Goal: Task Accomplishment & Management: Manage account settings

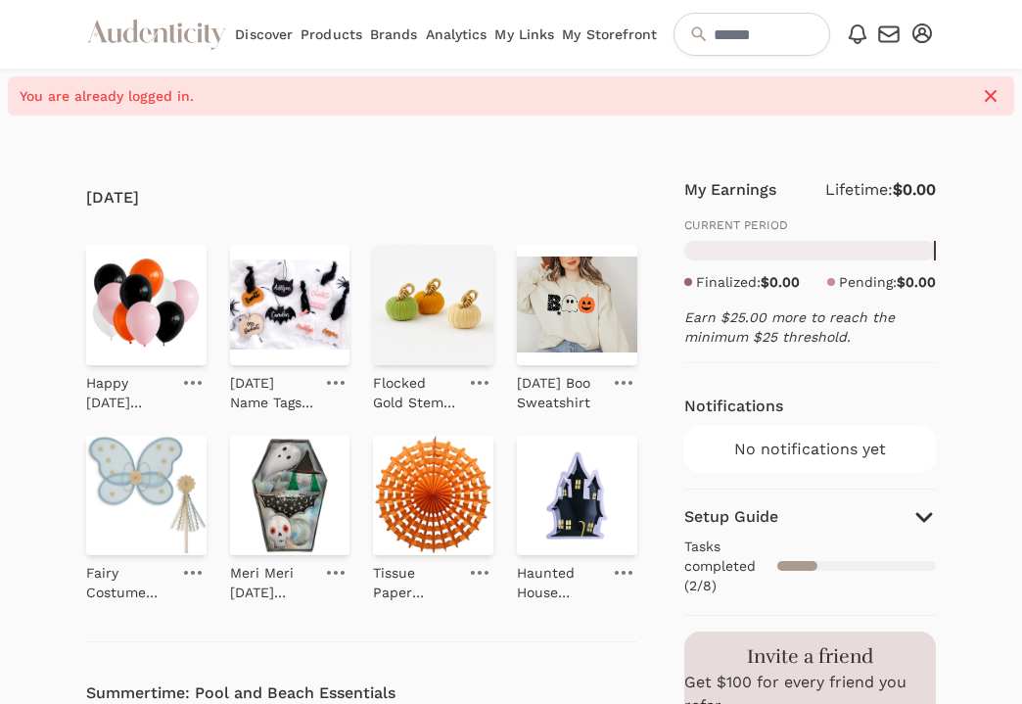
click at [616, 42] on link "My Storefront" at bounding box center [609, 34] width 95 height 69
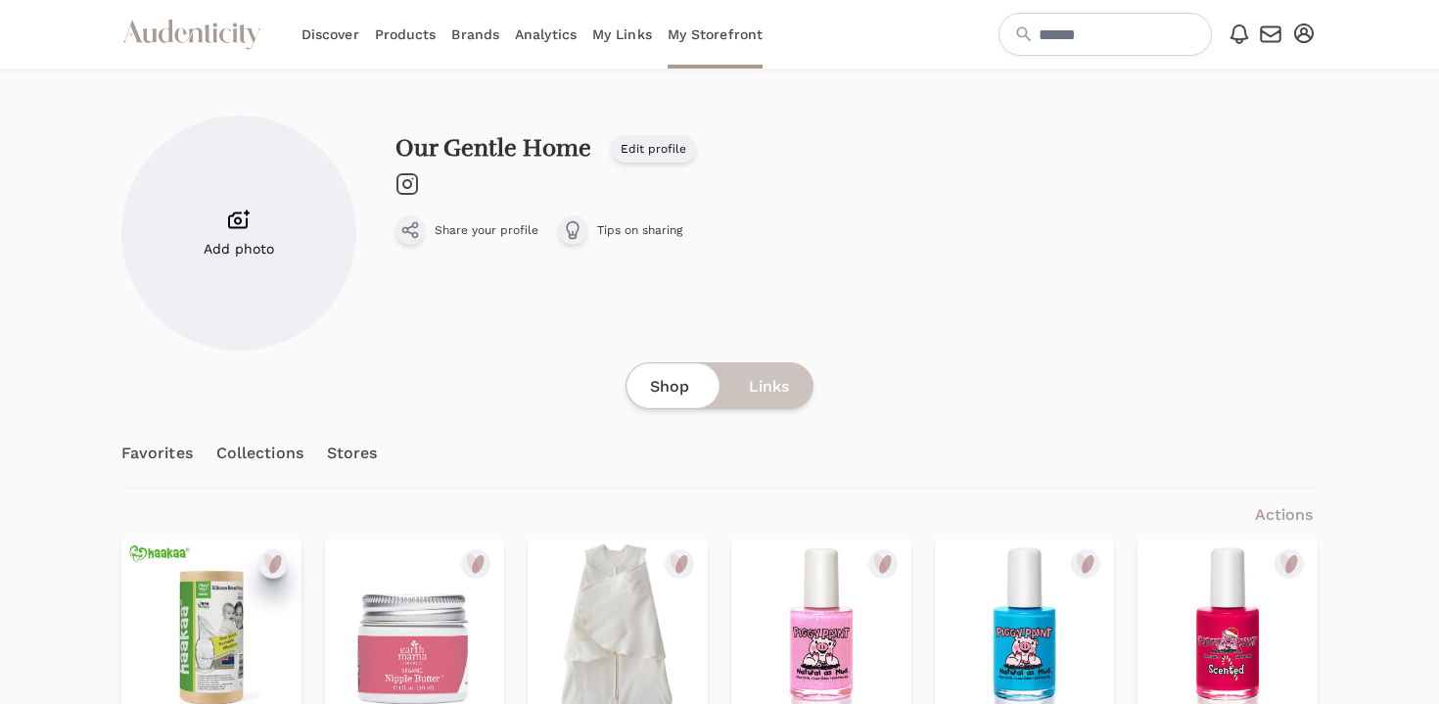
click at [271, 562] on ellipse "submit" at bounding box center [275, 564] width 18 height 22
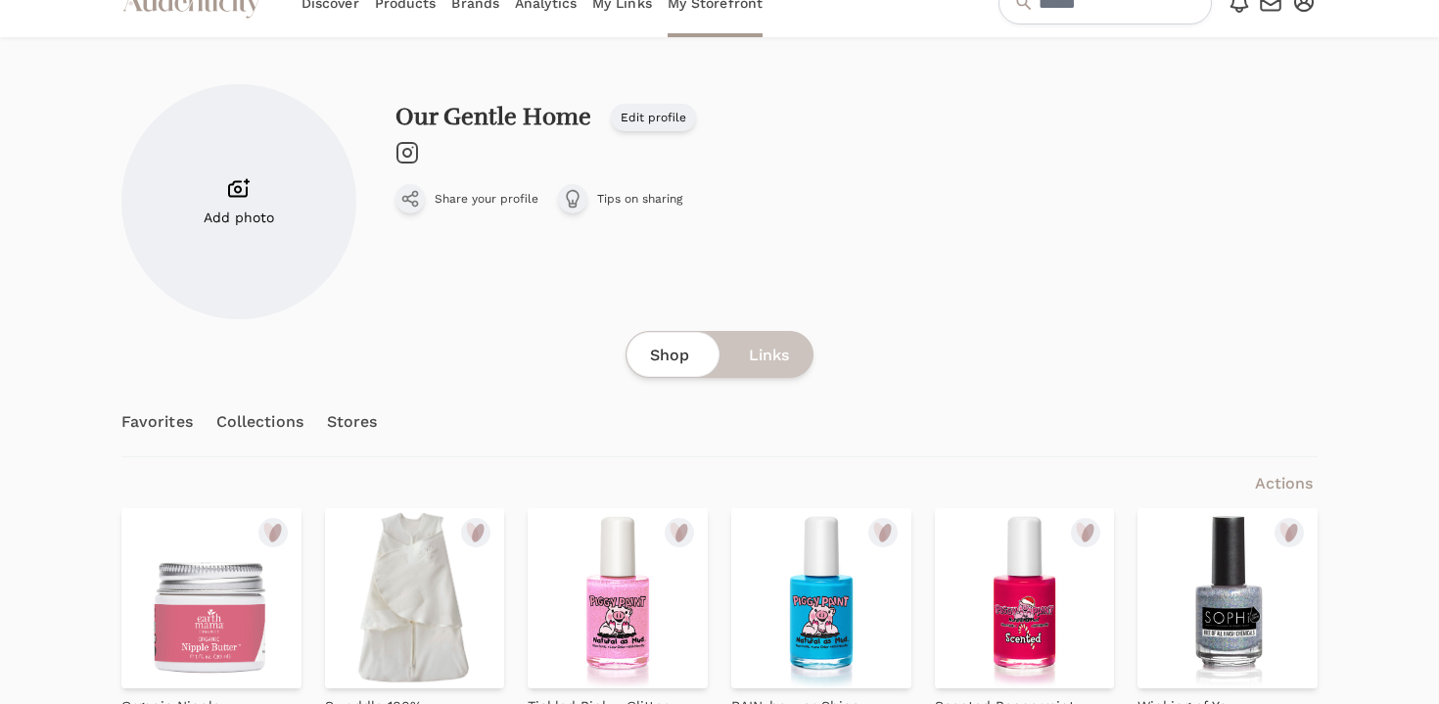
scroll to position [171, 0]
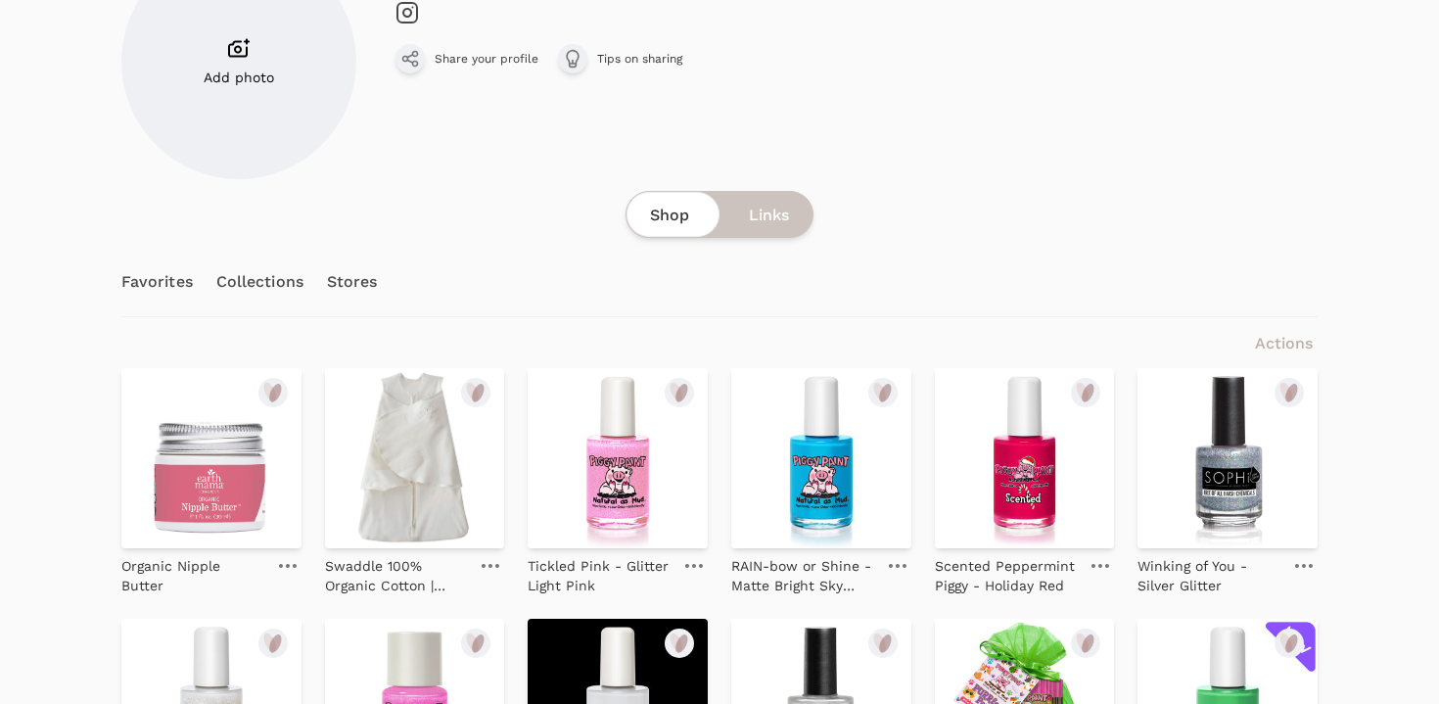
click at [1021, 341] on span "Actions" at bounding box center [1284, 343] width 58 height 19
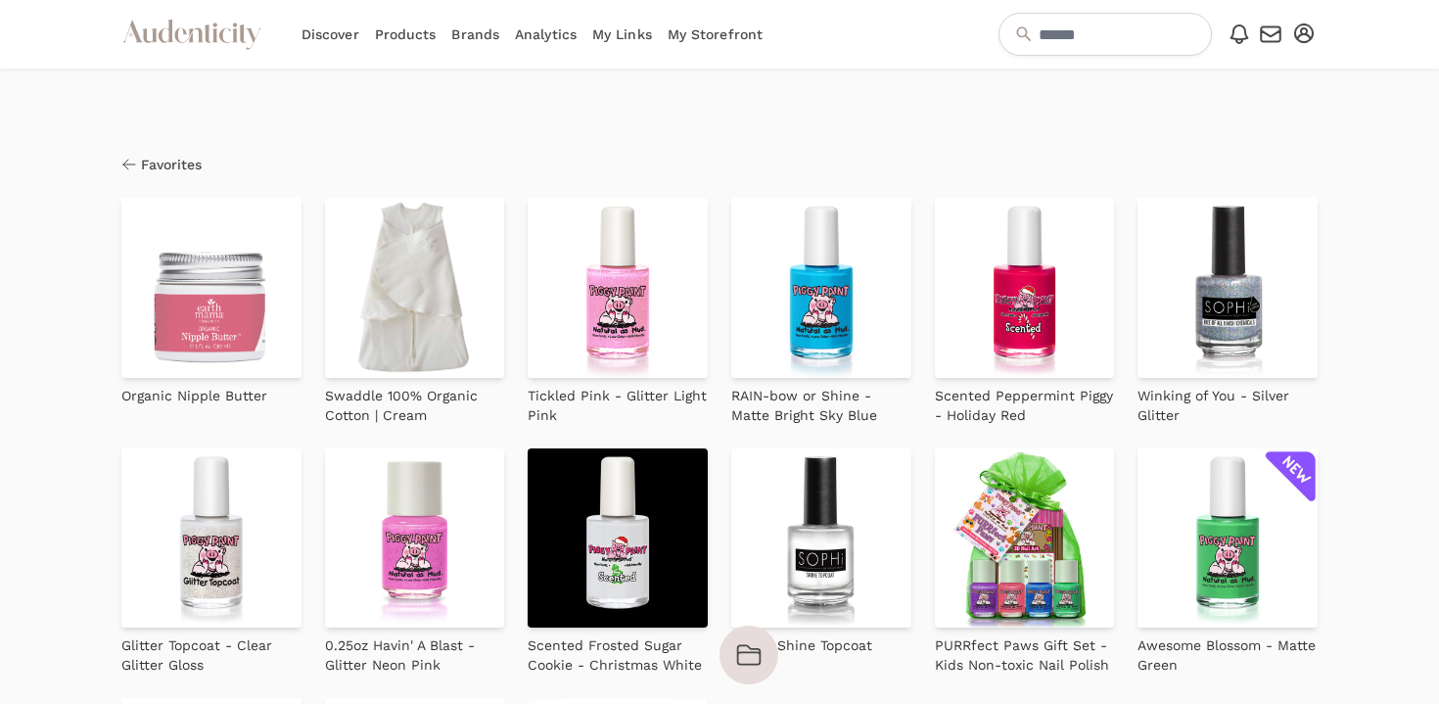
click at [240, 355] on img at bounding box center [211, 288] width 180 height 180
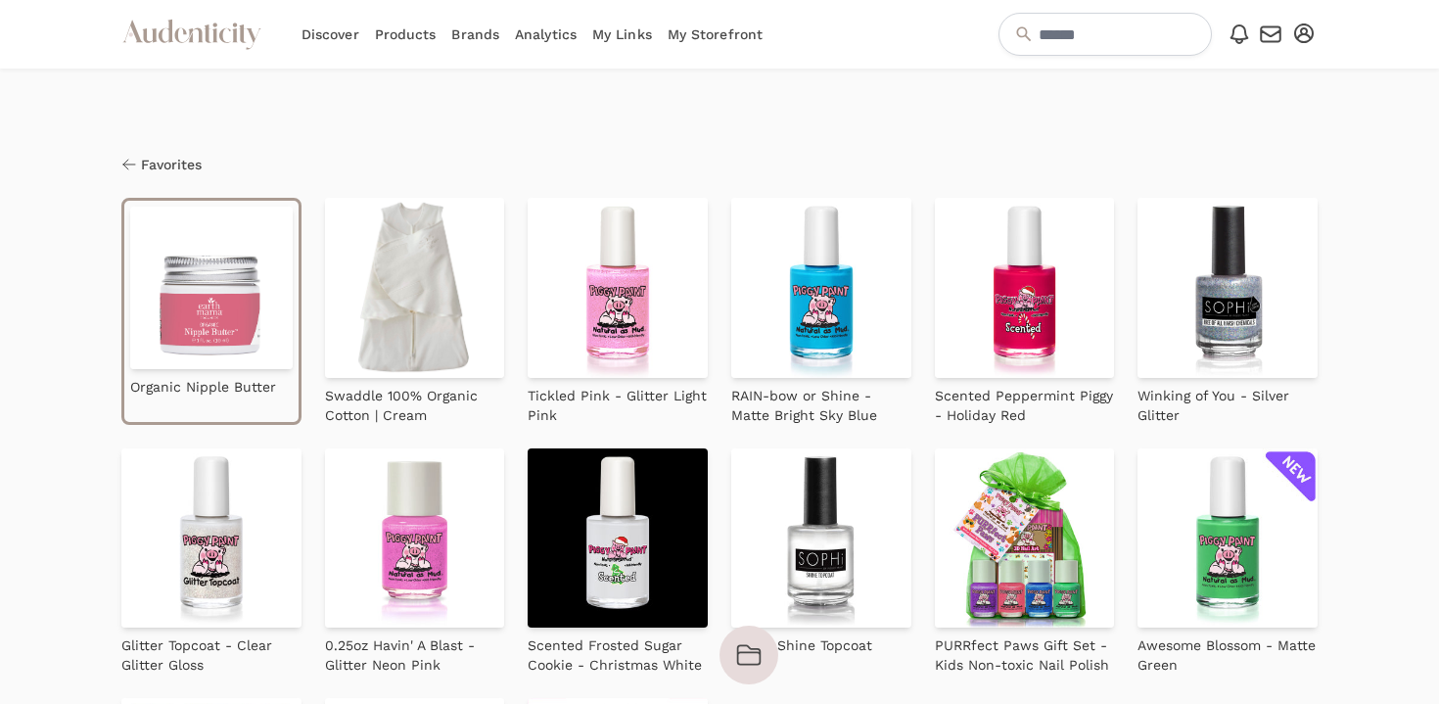
click at [361, 353] on img at bounding box center [415, 288] width 180 height 180
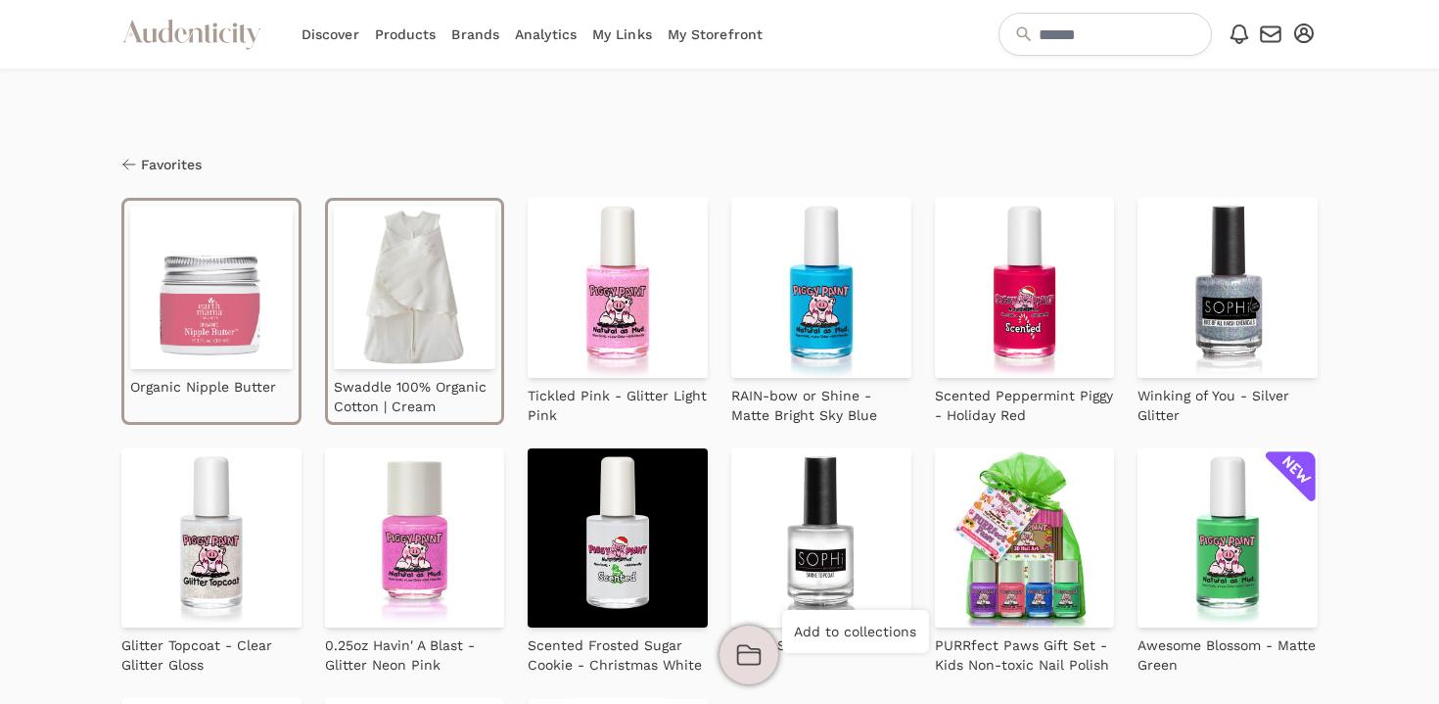
click at [739, 659] on icon "button" at bounding box center [748, 654] width 27 height 27
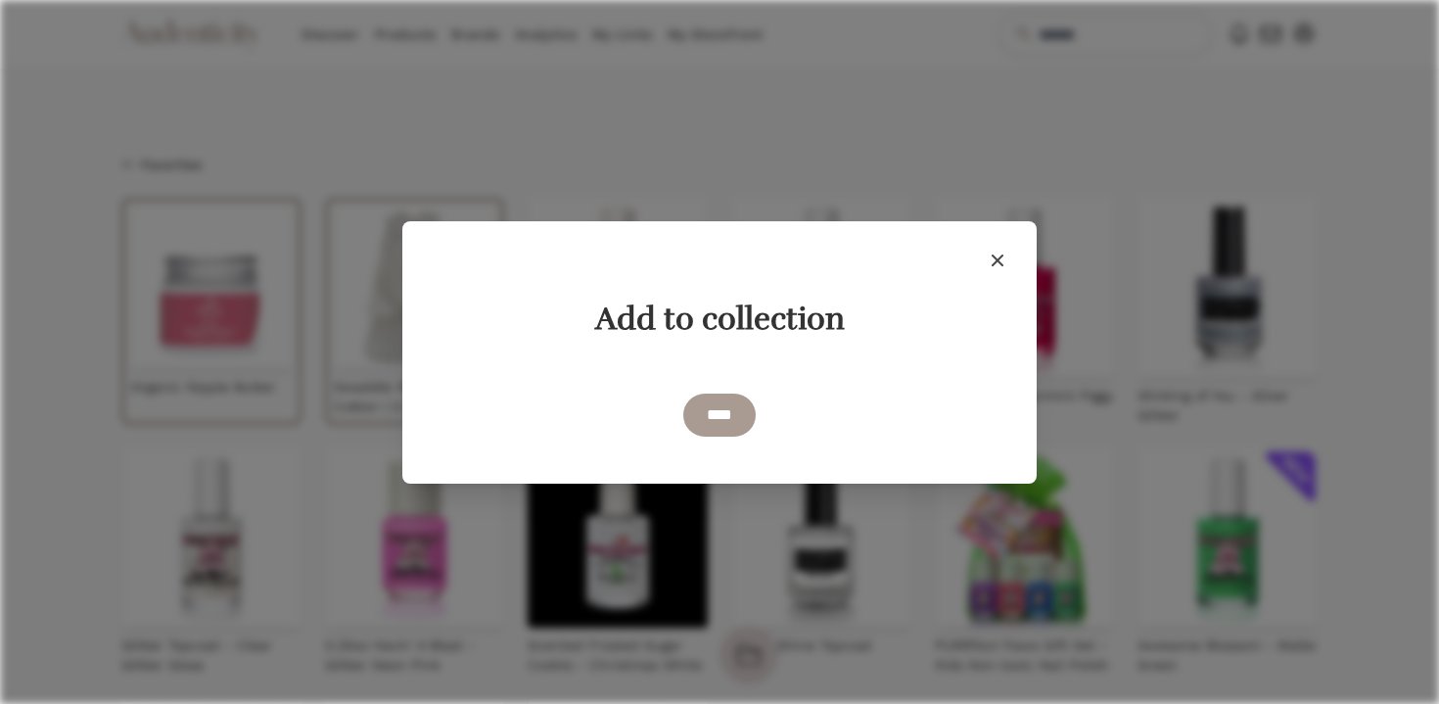
click at [693, 320] on h1 "Add to collection" at bounding box center [719, 319] width 532 height 39
click at [733, 266] on div "Close modal" at bounding box center [719, 260] width 595 height 39
click at [787, 340] on div "Add to collection" at bounding box center [719, 323] width 548 height 47
click at [662, 326] on h1 "Add to collection" at bounding box center [719, 319] width 532 height 39
click at [623, 326] on h1 "Add to collection" at bounding box center [719, 319] width 532 height 39
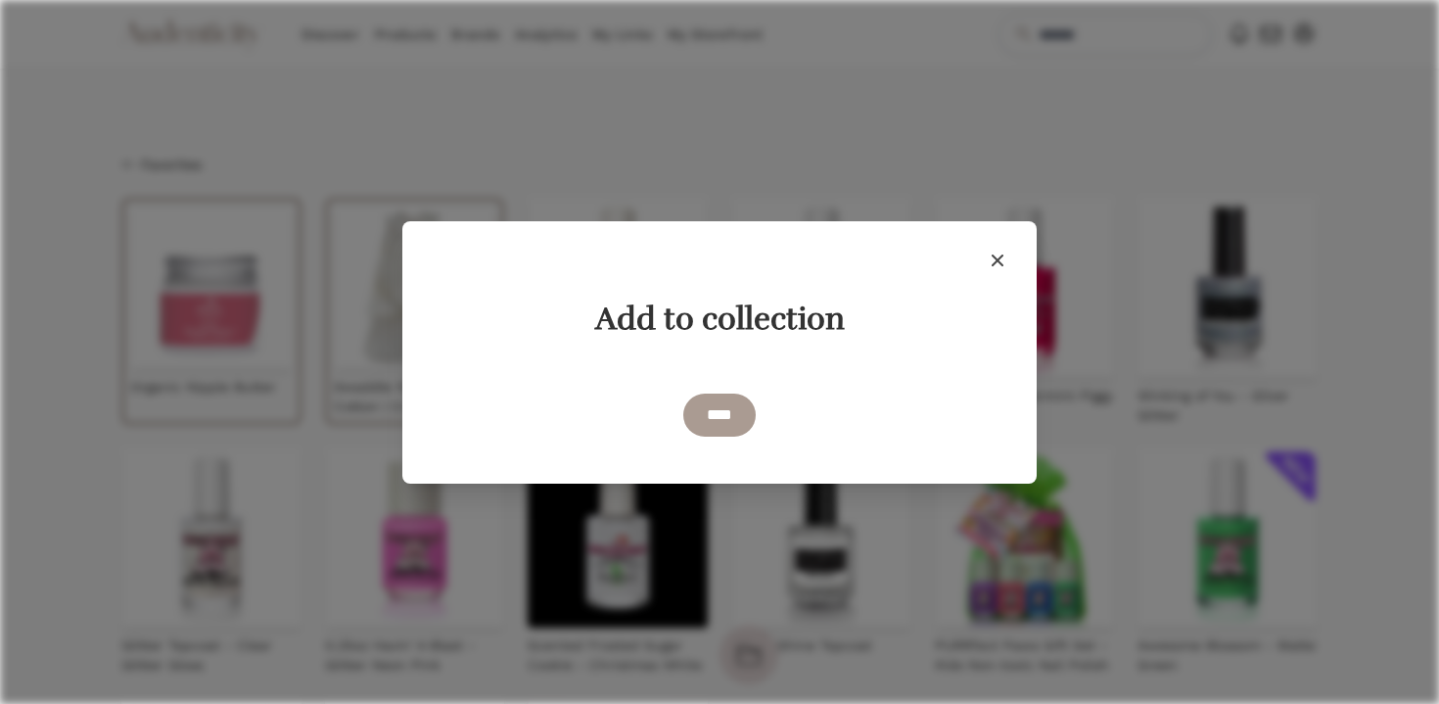
click at [1017, 244] on div "Close modal Add to collection {:type=>:button, :id=>"close-modal-button", :clas…" at bounding box center [719, 352] width 634 height 262
click at [995, 256] on icon "button" at bounding box center [997, 260] width 23 height 23
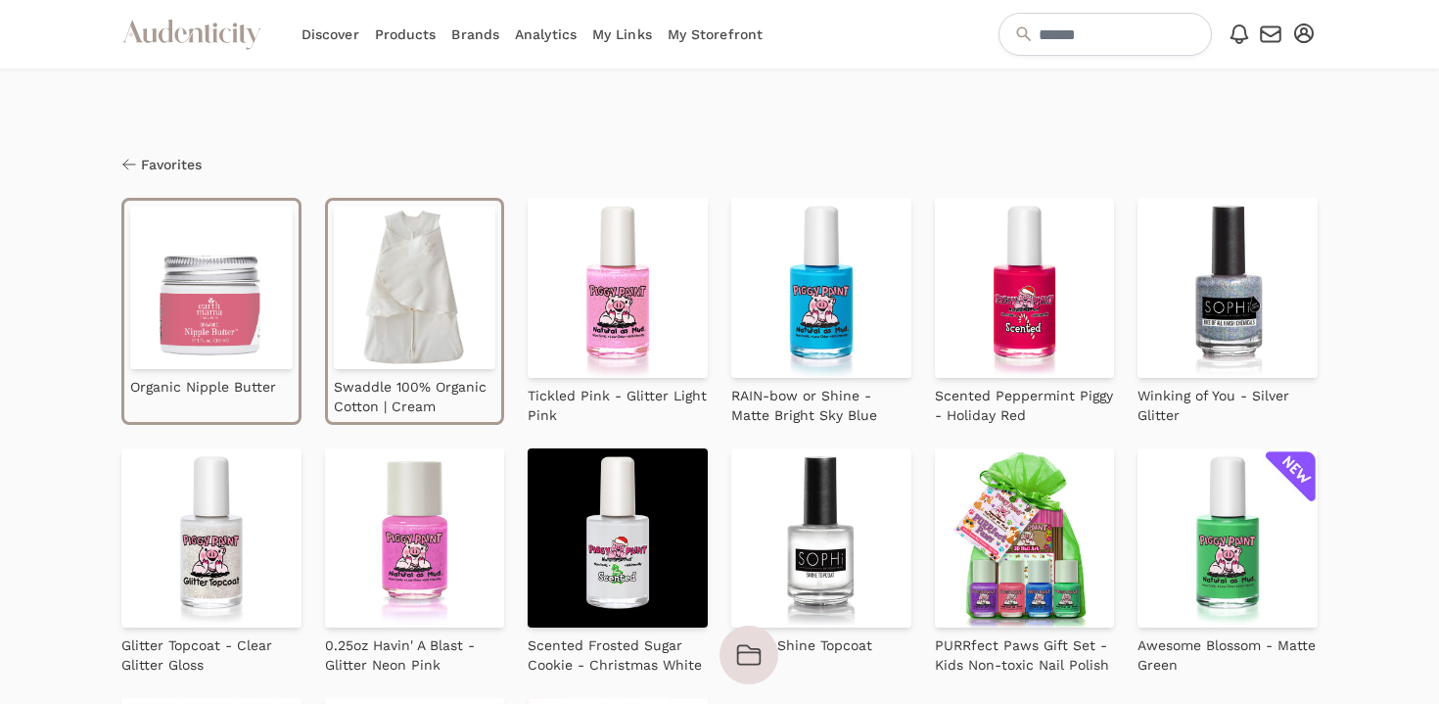
click at [729, 24] on link "My Storefront" at bounding box center [715, 34] width 95 height 69
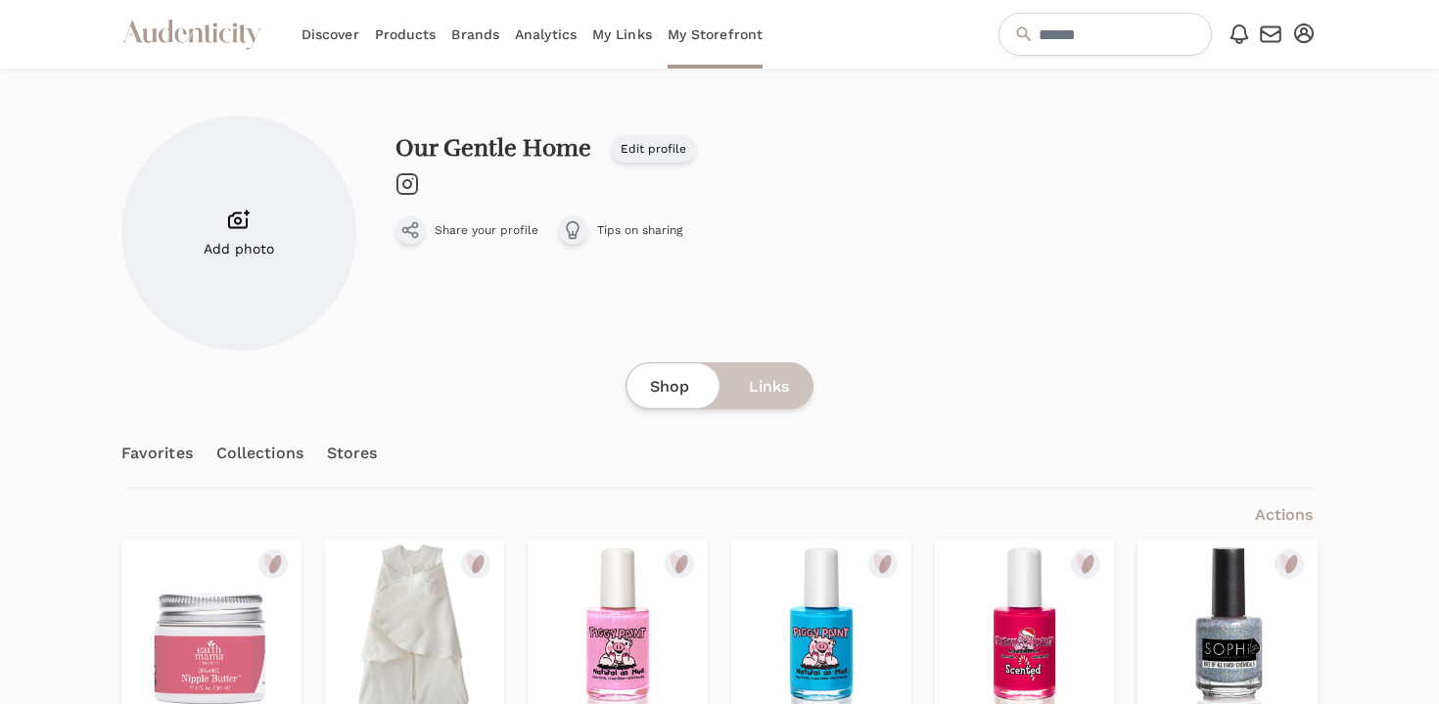
click at [293, 248] on label "Add photo" at bounding box center [238, 233] width 235 height 235
click at [0, 0] on input "Add photo" at bounding box center [0, 0] width 0 height 0
click at [665, 153] on link "Edit profile" at bounding box center [653, 148] width 85 height 27
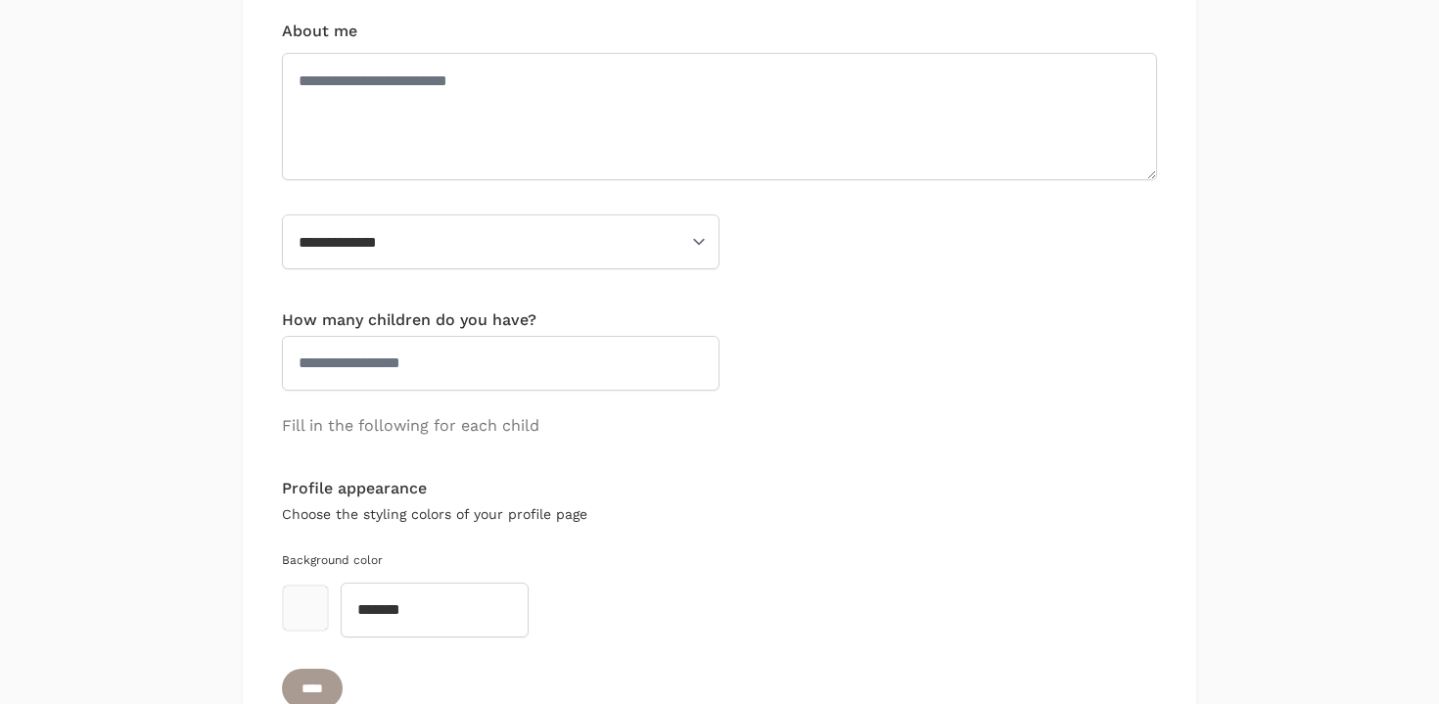
scroll to position [1106, 0]
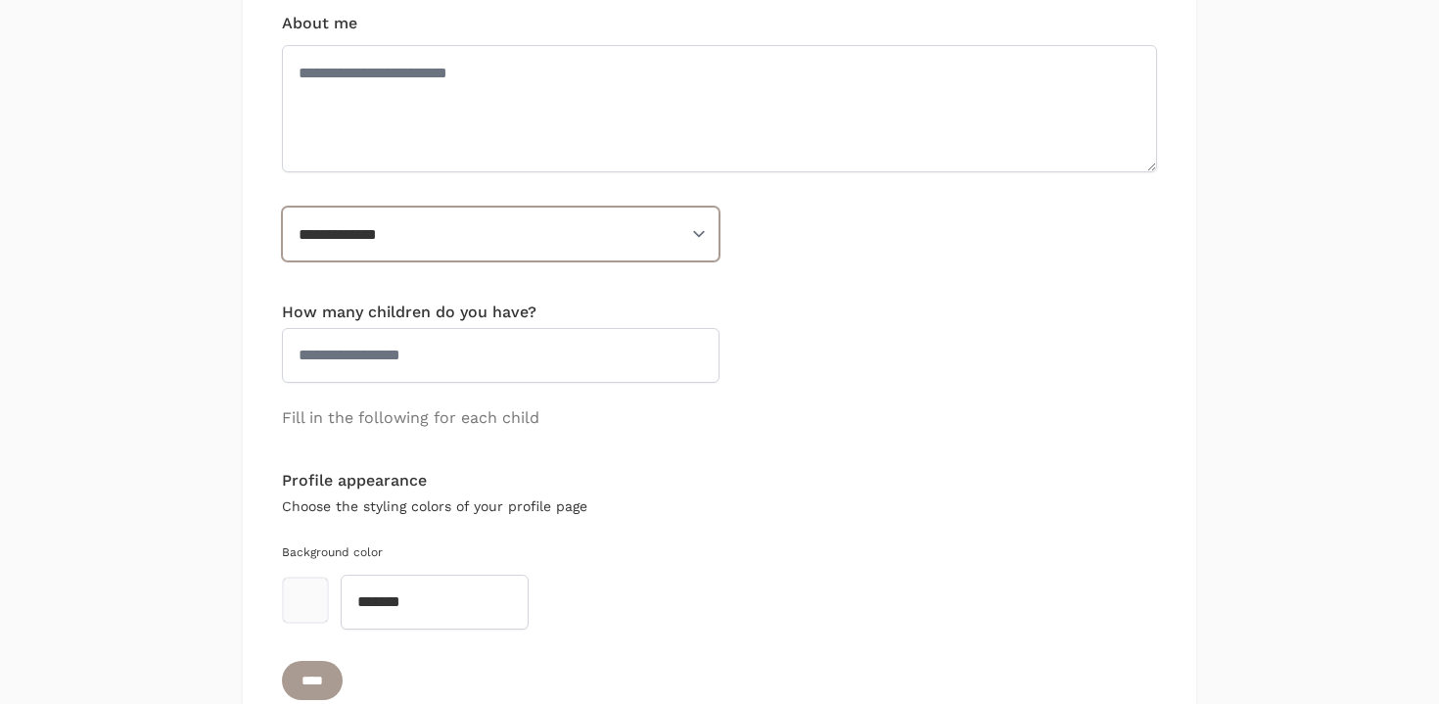
click at [614, 221] on select "**********" at bounding box center [501, 234] width 438 height 55
select select "**********"
click at [282, 207] on select "**********" at bounding box center [501, 234] width 438 height 55
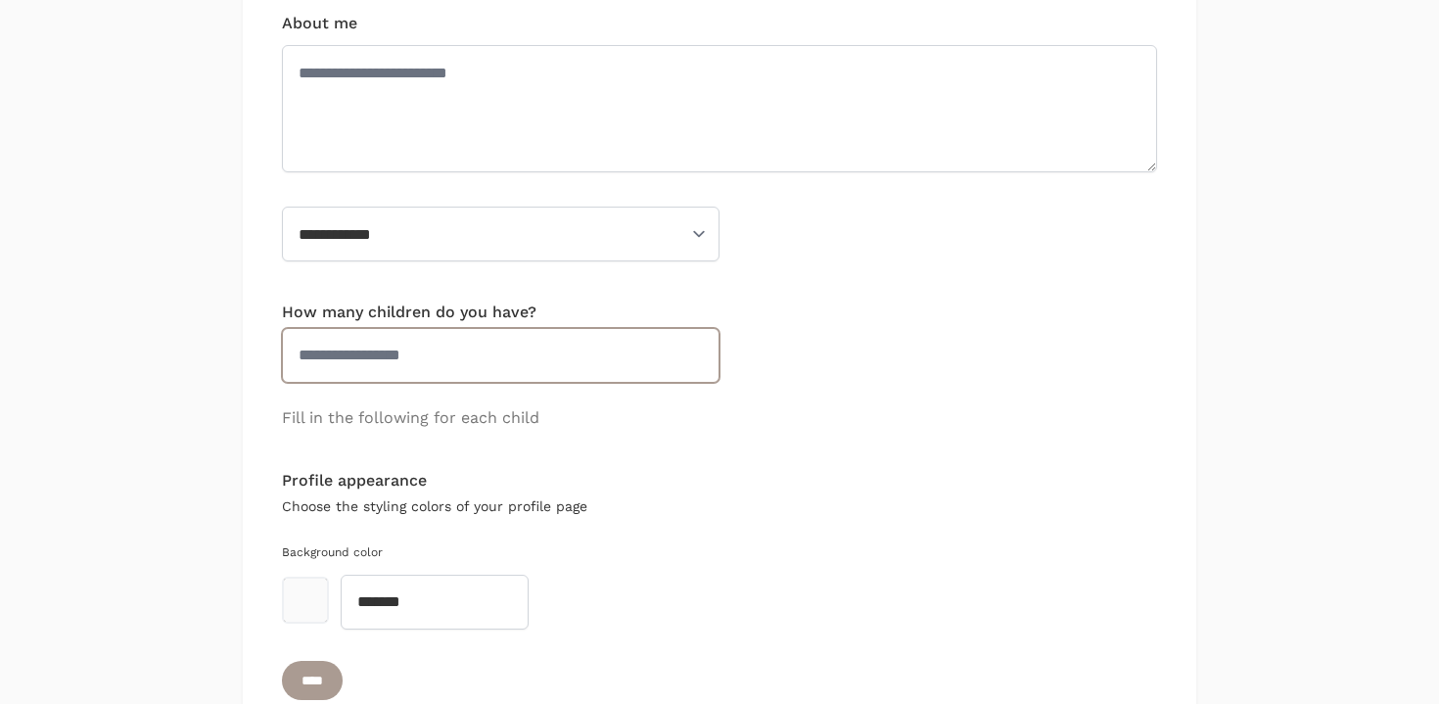
click at [578, 346] on input "How many children do you have?" at bounding box center [501, 355] width 438 height 55
type input "*"
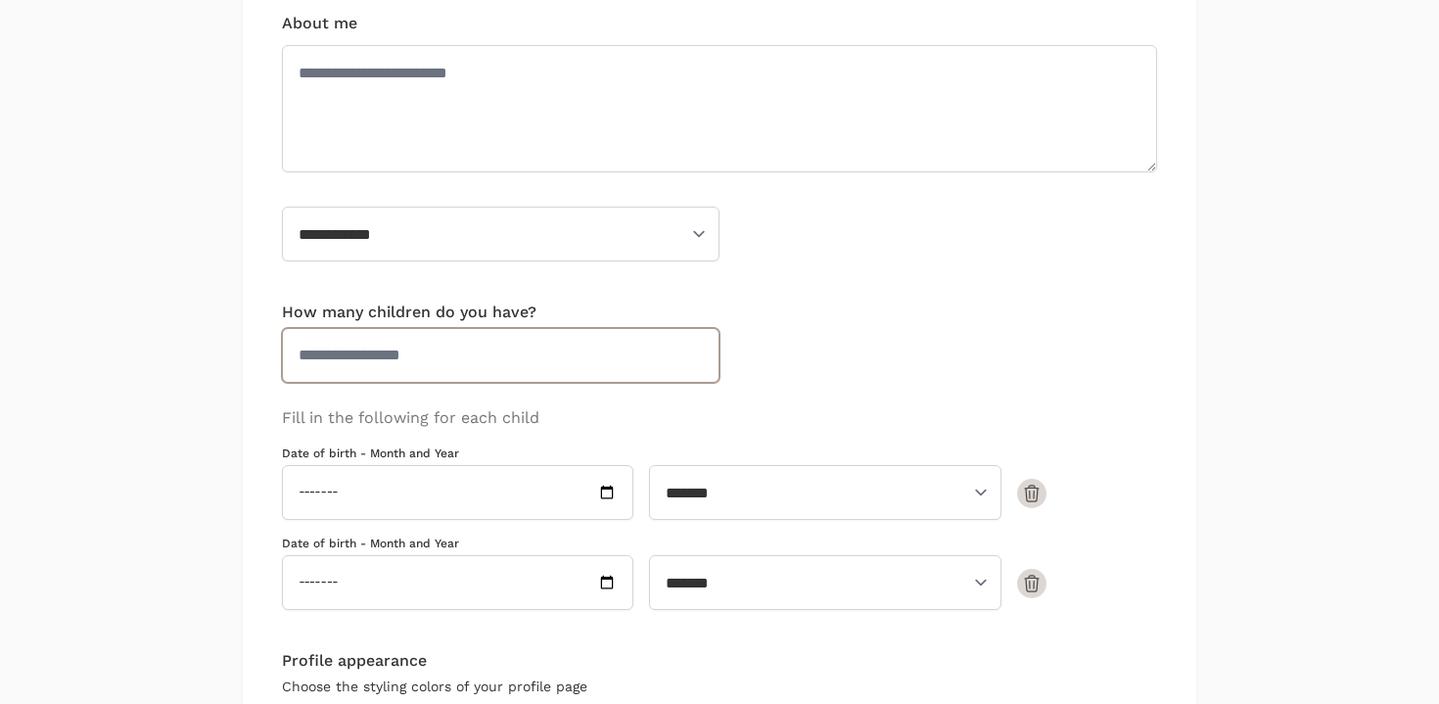
type input "*"
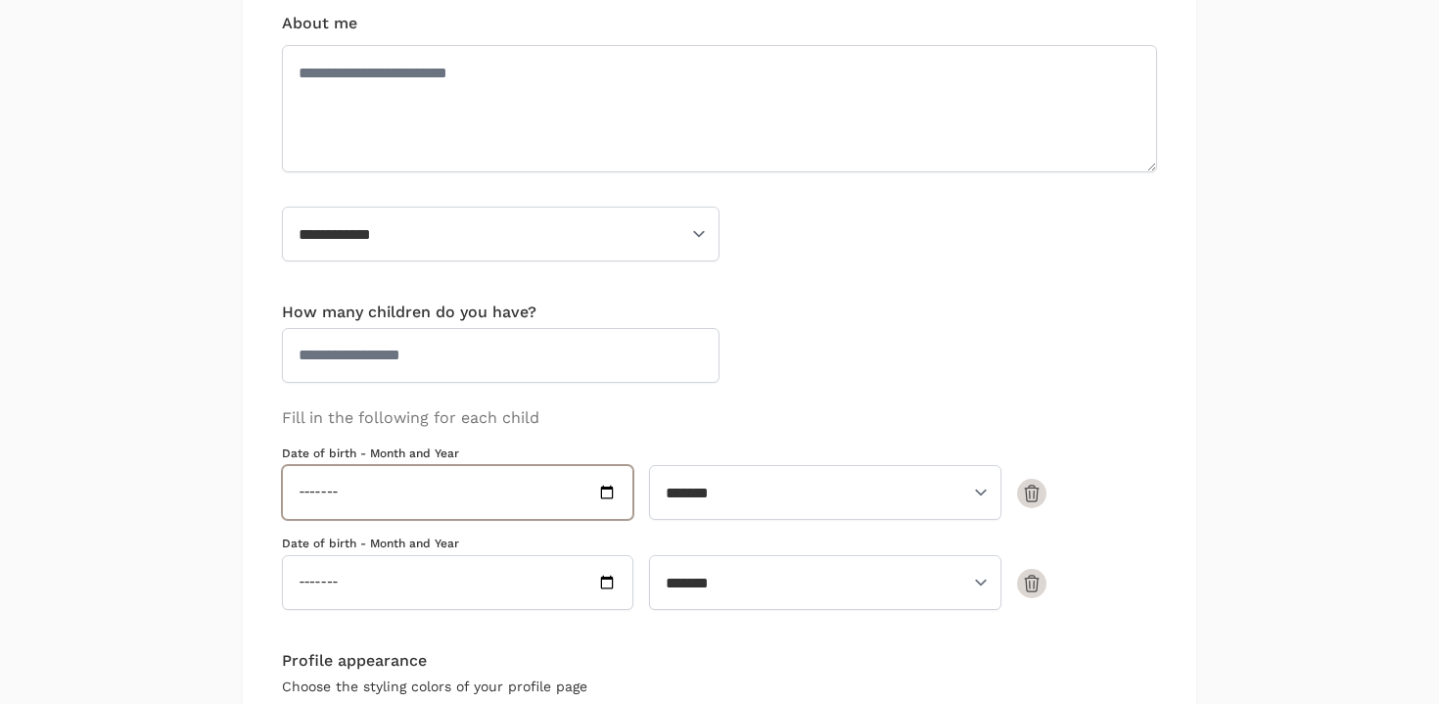
click at [605, 486] on input "Date of birth - Month and Year" at bounding box center [457, 492] width 351 height 55
type input "*******"
click at [744, 498] on select "**********" at bounding box center [824, 492] width 351 height 55
select select "***"
click at [649, 465] on select "**********" at bounding box center [824, 492] width 351 height 55
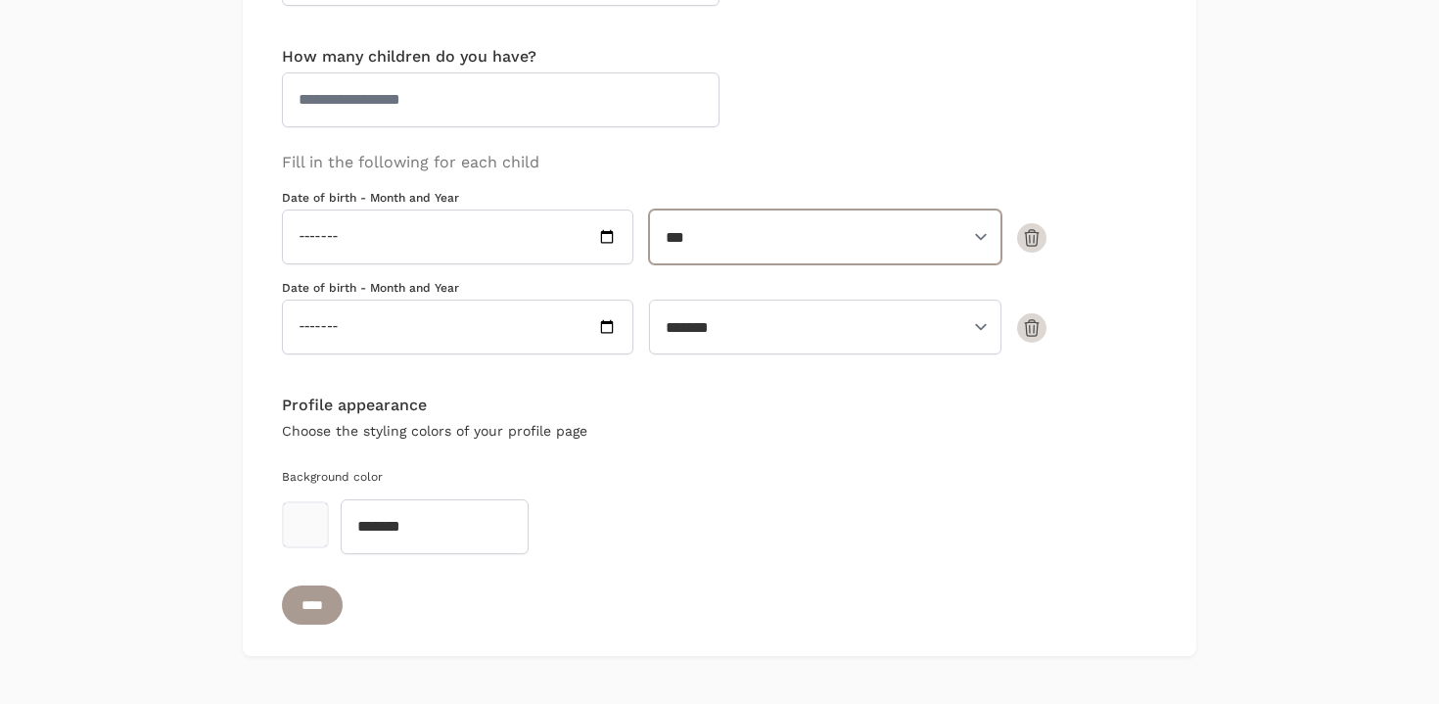
scroll to position [1412, 0]
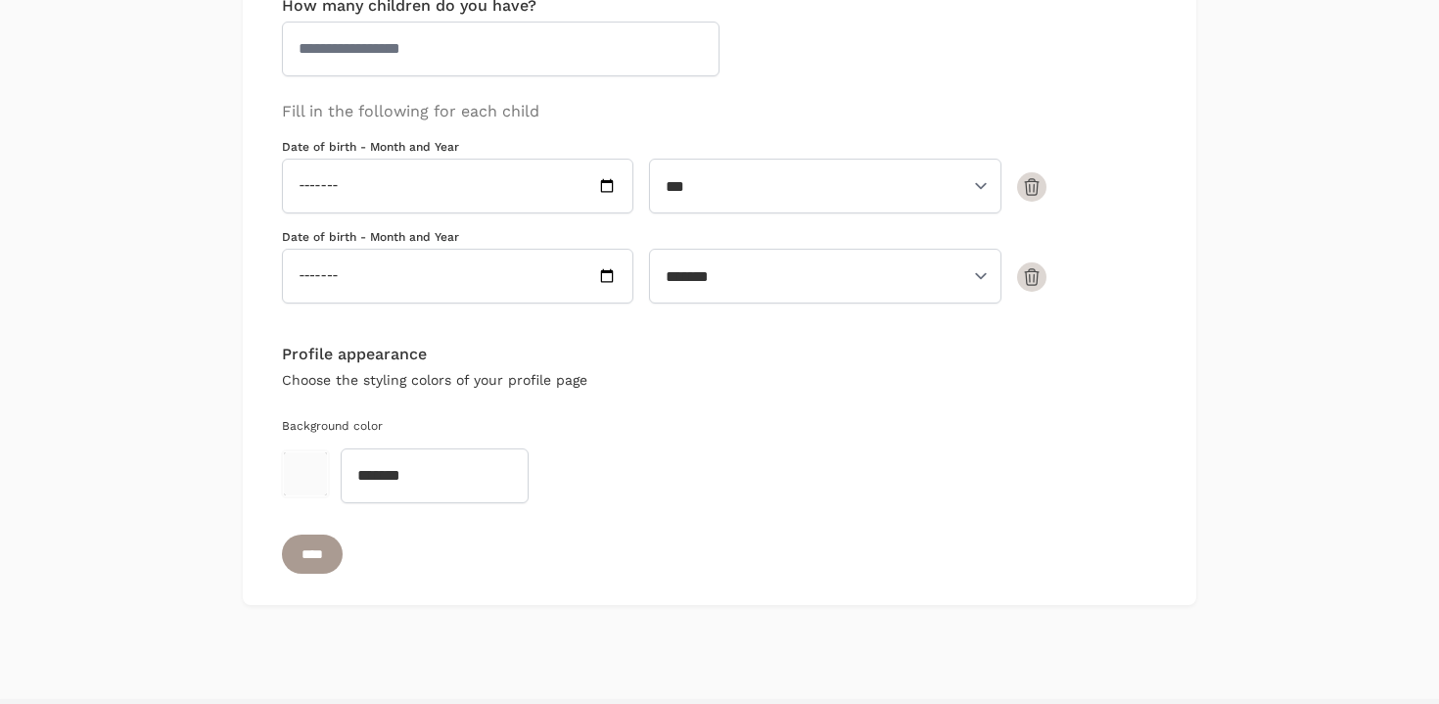
click at [309, 473] on button "toggle color picker dialog" at bounding box center [305, 473] width 43 height 43
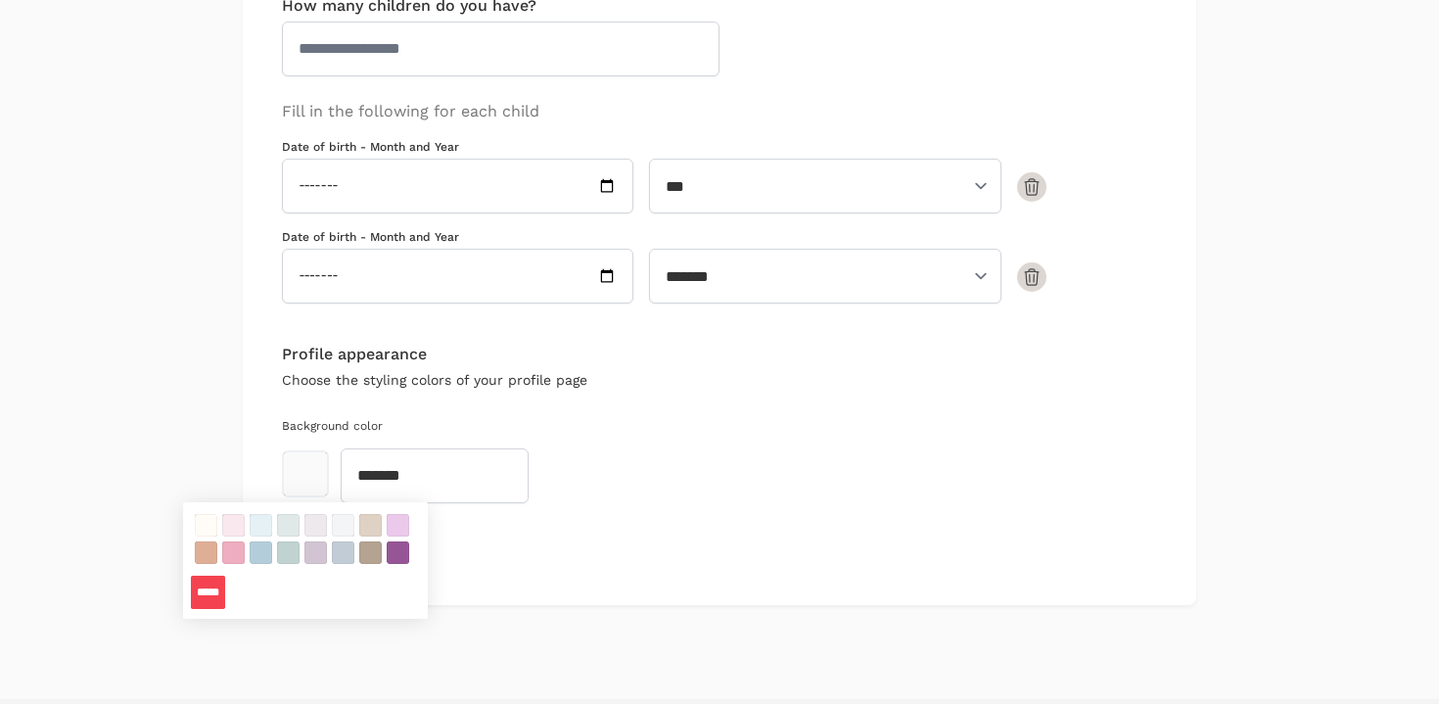
click at [204, 524] on button "color swatch" at bounding box center [206, 525] width 23 height 23
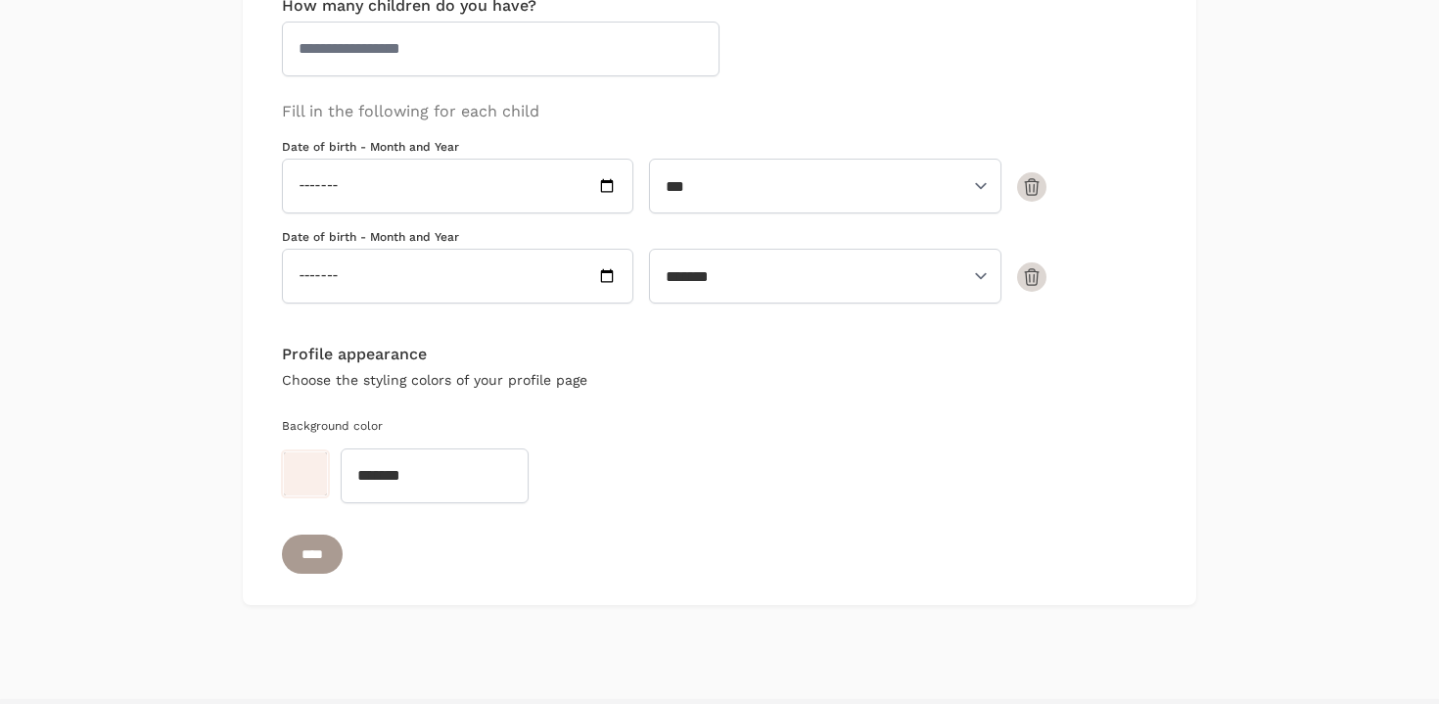
click at [297, 489] on button "toggle color picker dialog" at bounding box center [305, 473] width 43 height 43
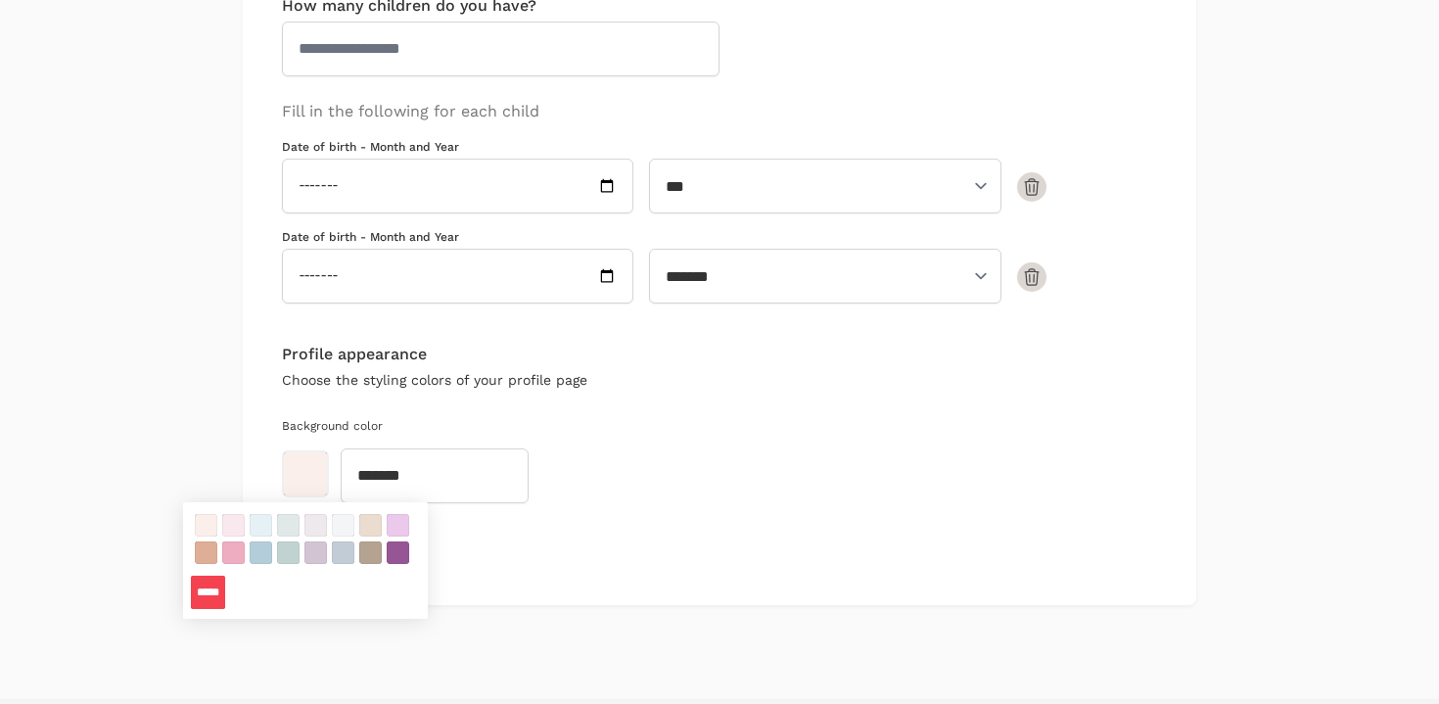
click at [375, 526] on button "color swatch" at bounding box center [370, 525] width 23 height 23
type input "*******"
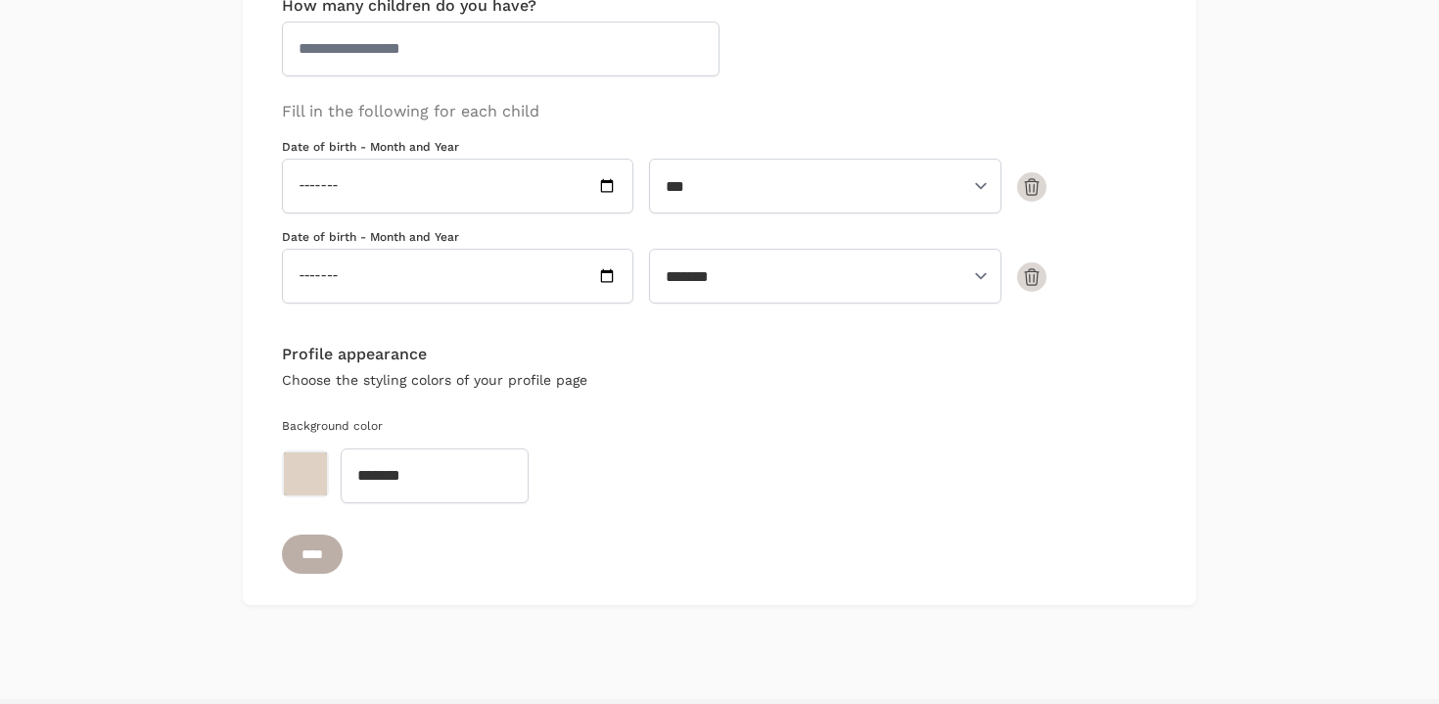
click at [328, 546] on input "****" at bounding box center [312, 553] width 61 height 39
click at [1031, 277] on icon "button" at bounding box center [1032, 277] width 20 height 20
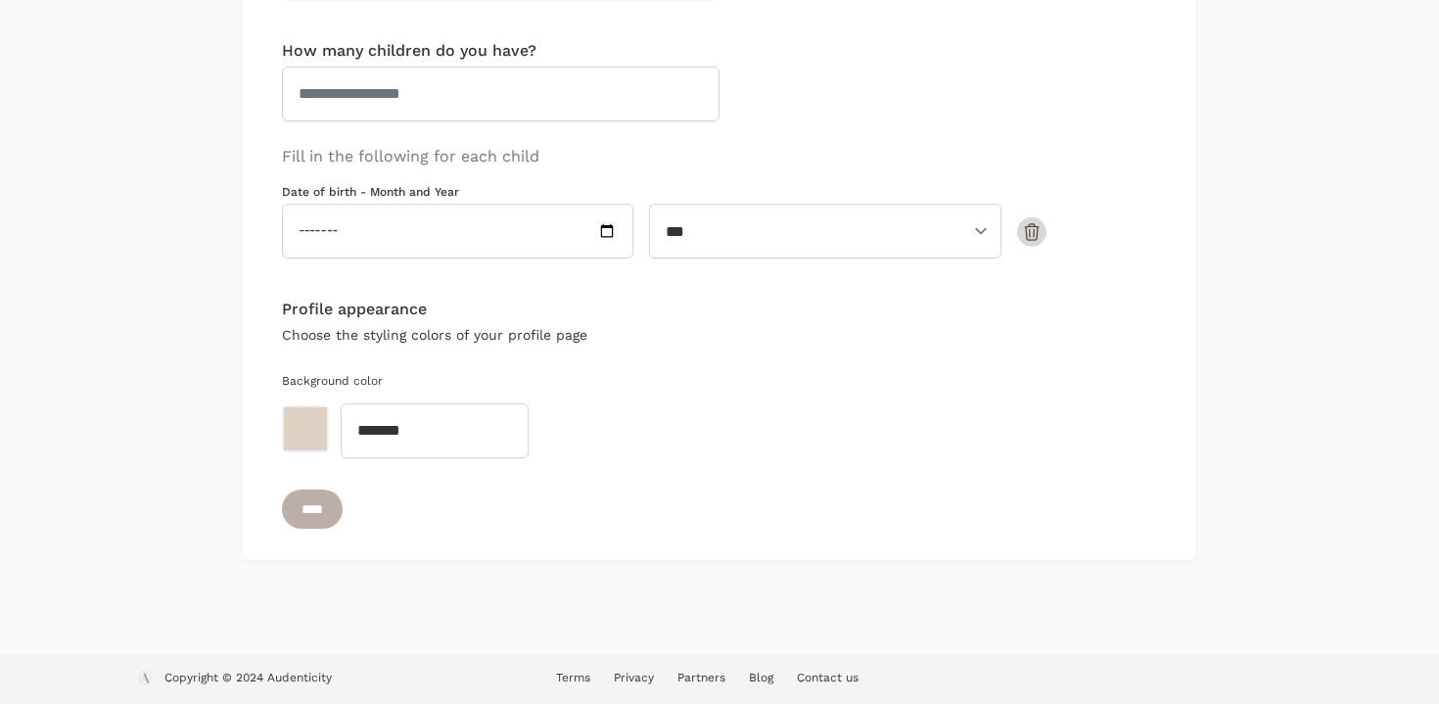
click at [330, 521] on input "****" at bounding box center [312, 508] width 61 height 39
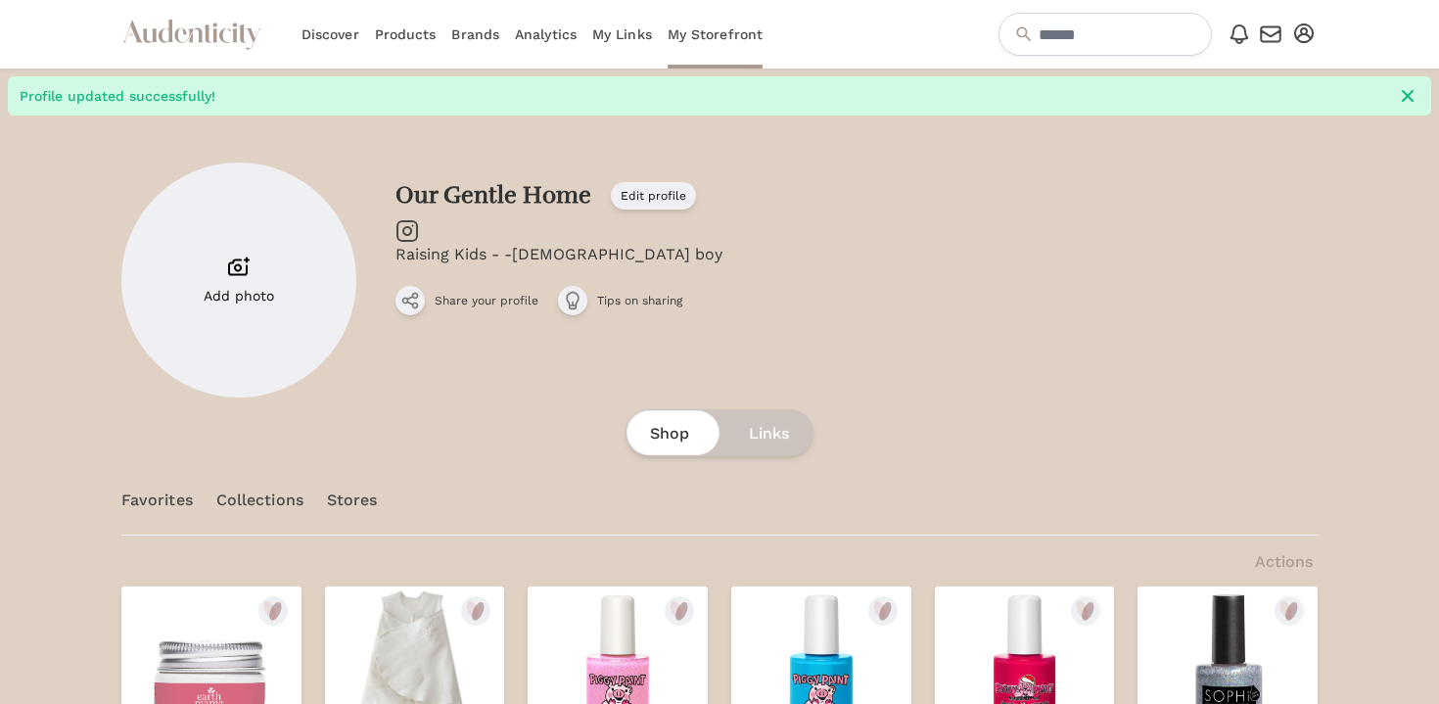
click at [509, 306] on span "Share your profile" at bounding box center [487, 301] width 104 height 16
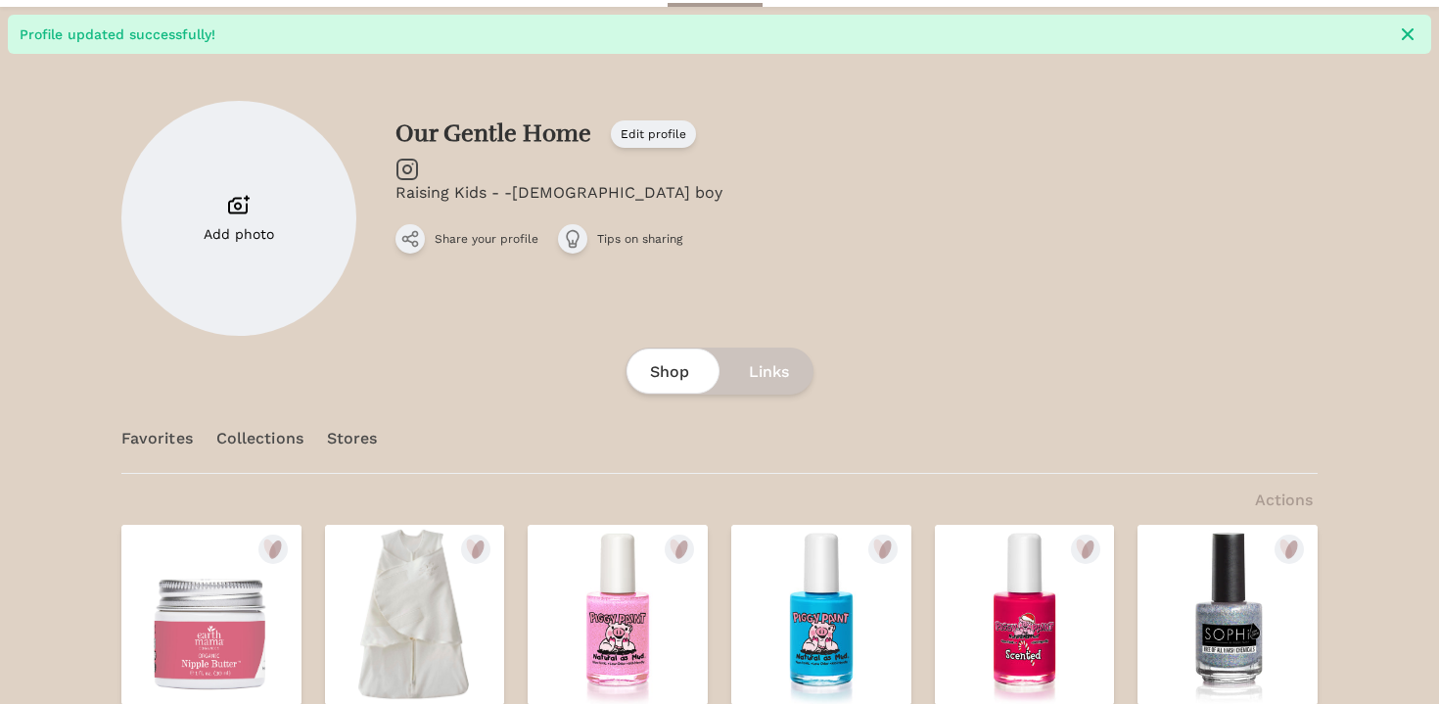
scroll to position [61, 0]
click at [641, 148] on link "Edit profile" at bounding box center [653, 134] width 85 height 27
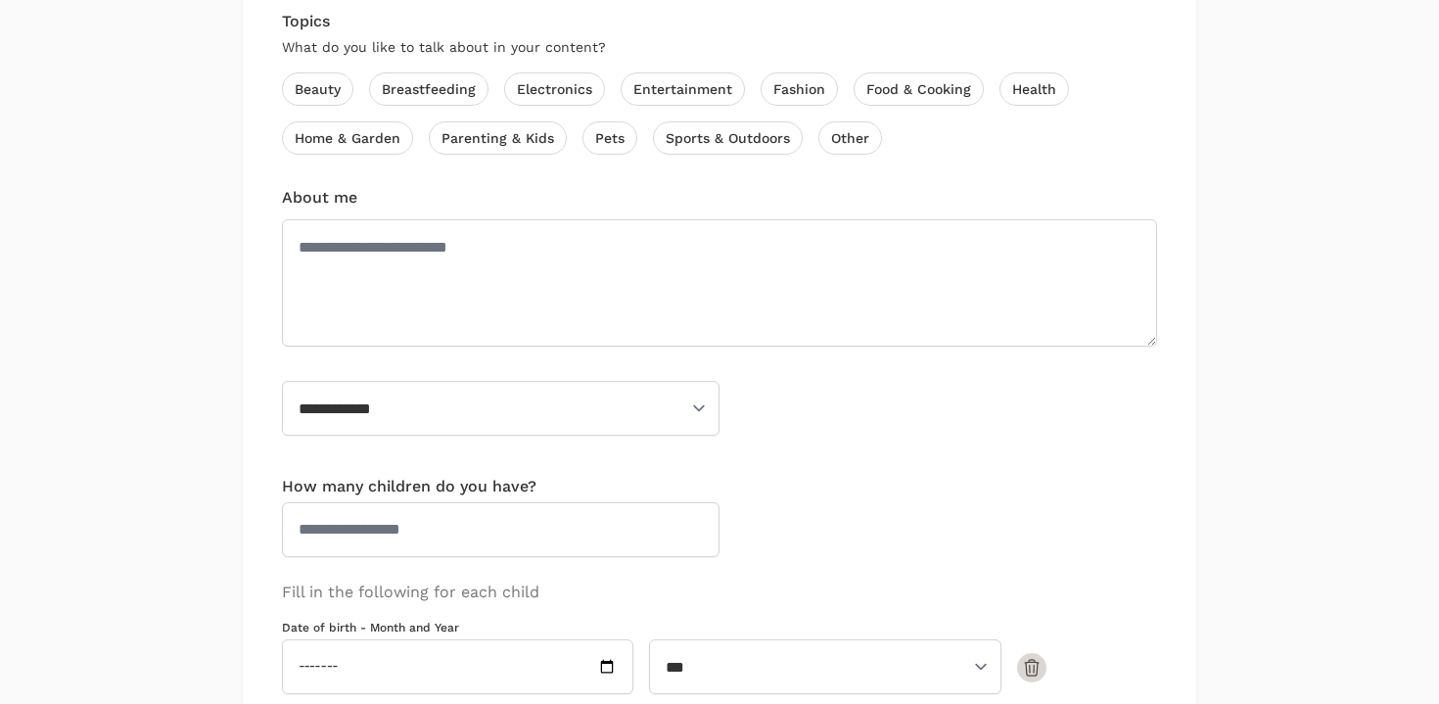
scroll to position [1367, 0]
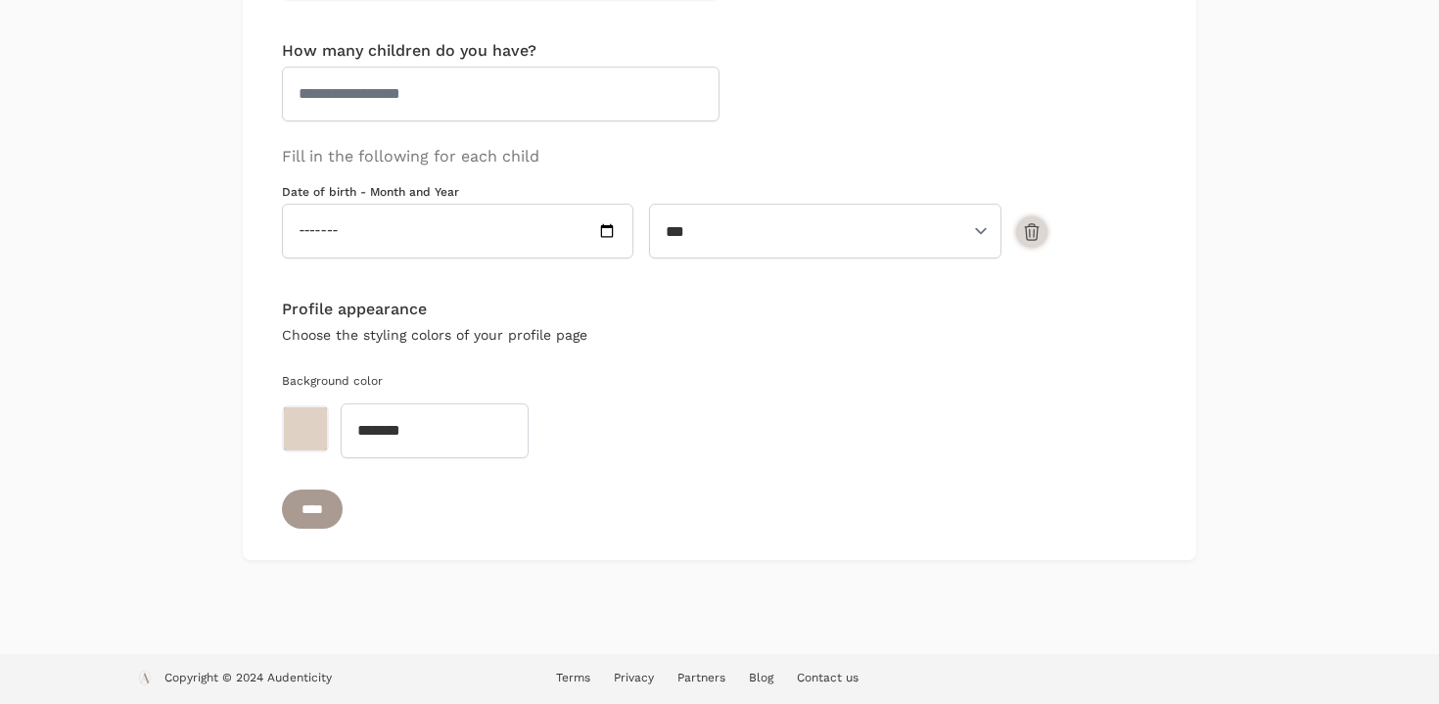
click at [1037, 234] on icon "button" at bounding box center [1032, 231] width 14 height 16
type input "*"
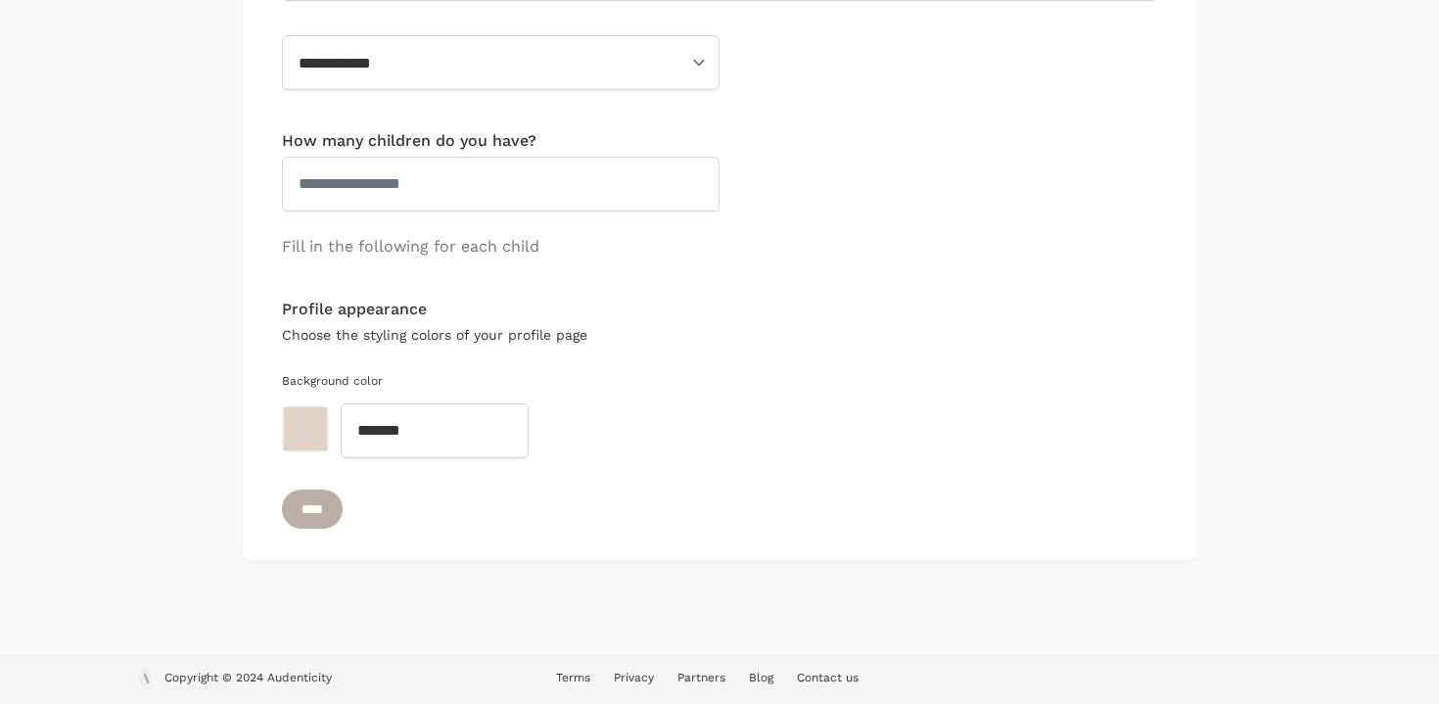
click at [329, 502] on input "****" at bounding box center [312, 508] width 61 height 39
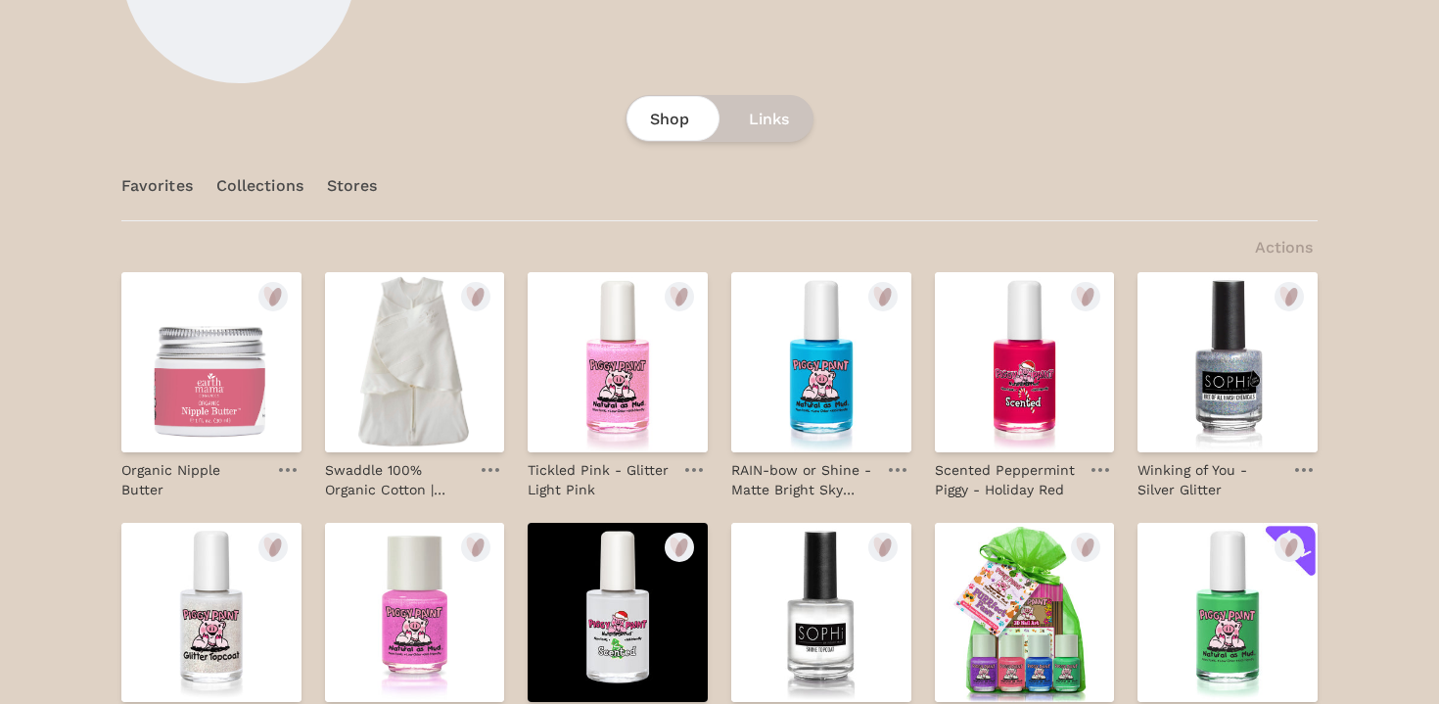
click at [768, 125] on span "Links" at bounding box center [769, 119] width 40 height 23
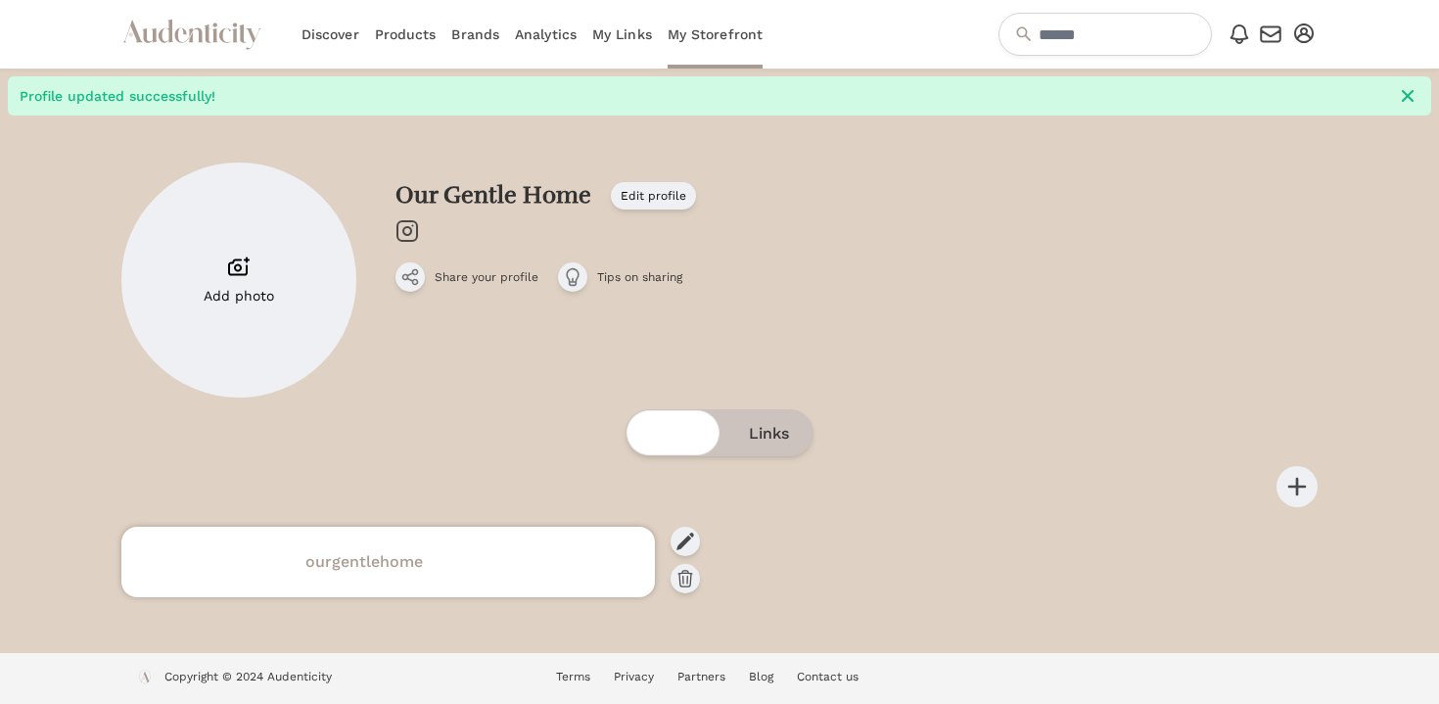
click at [600, 566] on h4 "ourgentlehome" at bounding box center [388, 561] width 510 height 23
click at [681, 575] on icon at bounding box center [685, 579] width 20 height 20
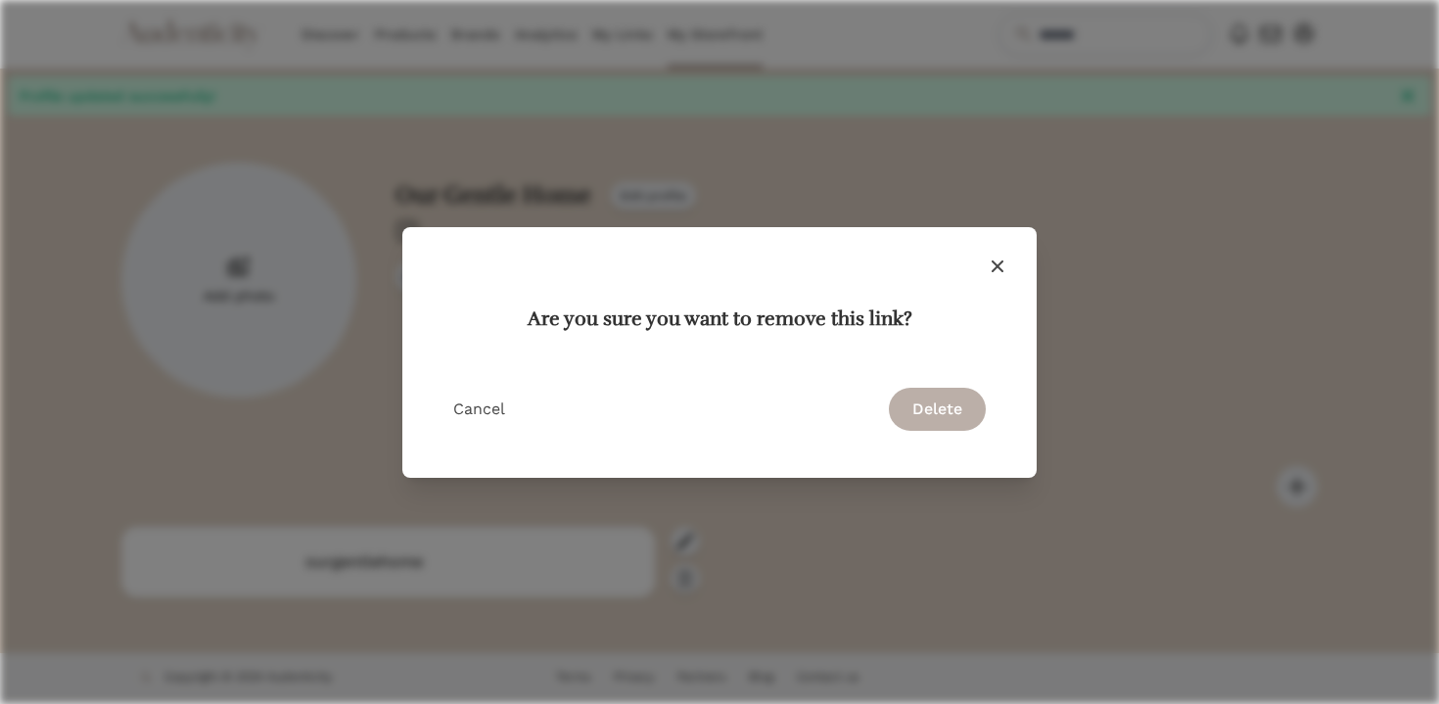
click at [937, 396] on button "Delete" at bounding box center [937, 409] width 97 height 43
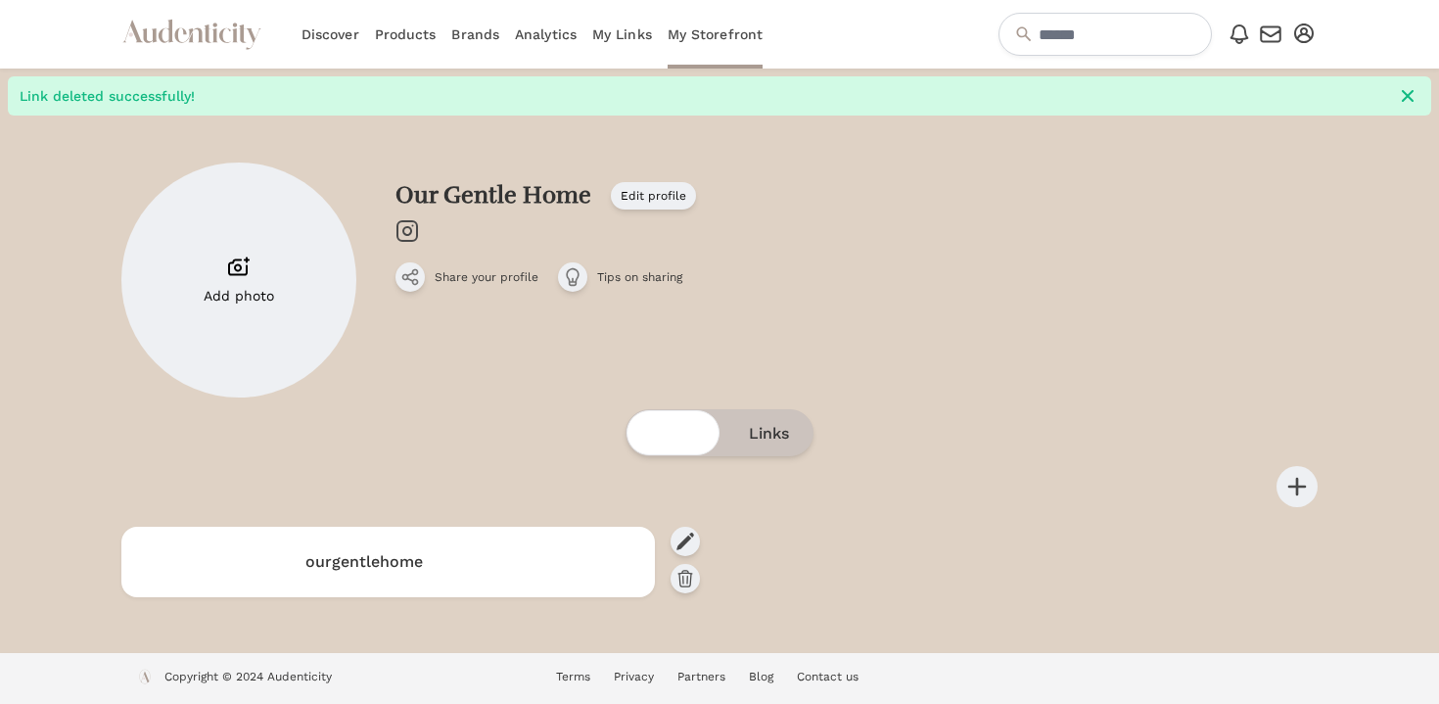
click at [692, 440] on div "Shop Links" at bounding box center [719, 432] width 188 height 47
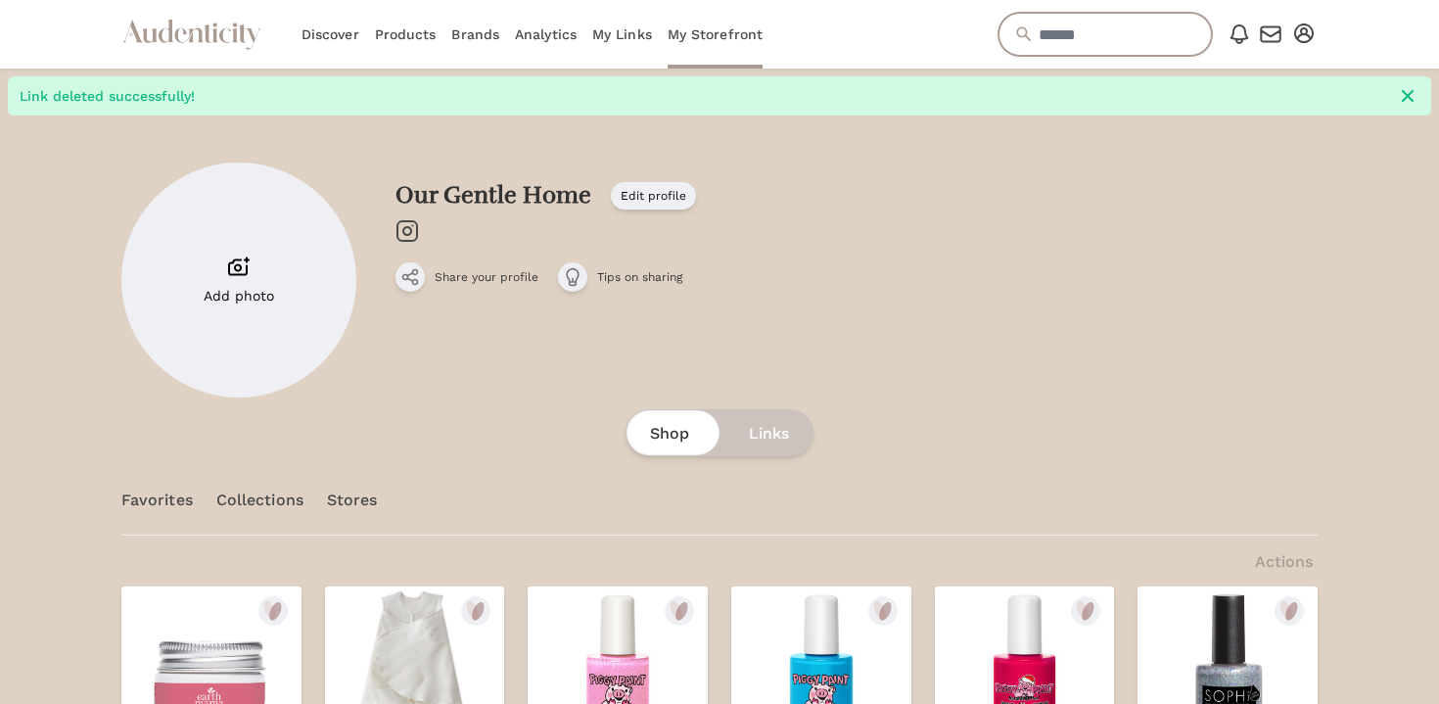
click at [1058, 27] on input "text" at bounding box center [1104, 34] width 213 height 43
type input "*********"
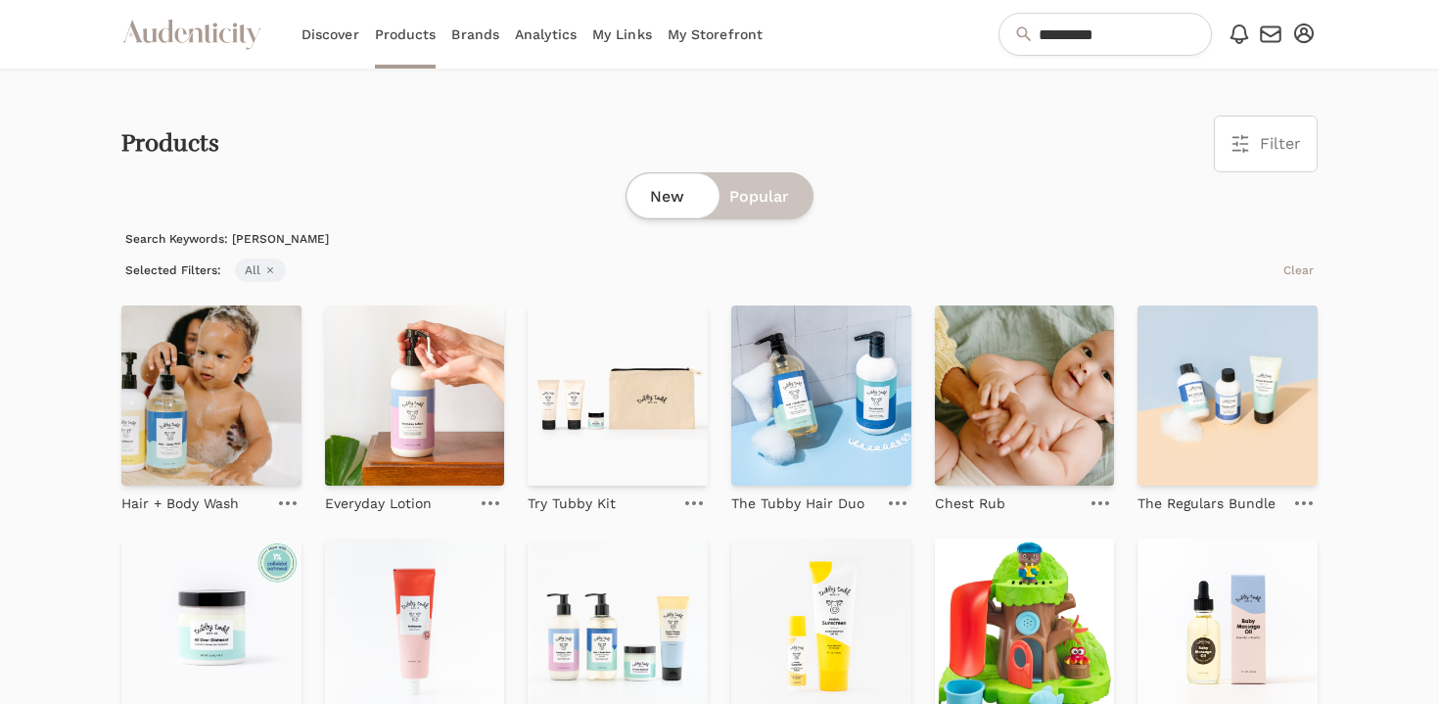
scroll to position [9, 0]
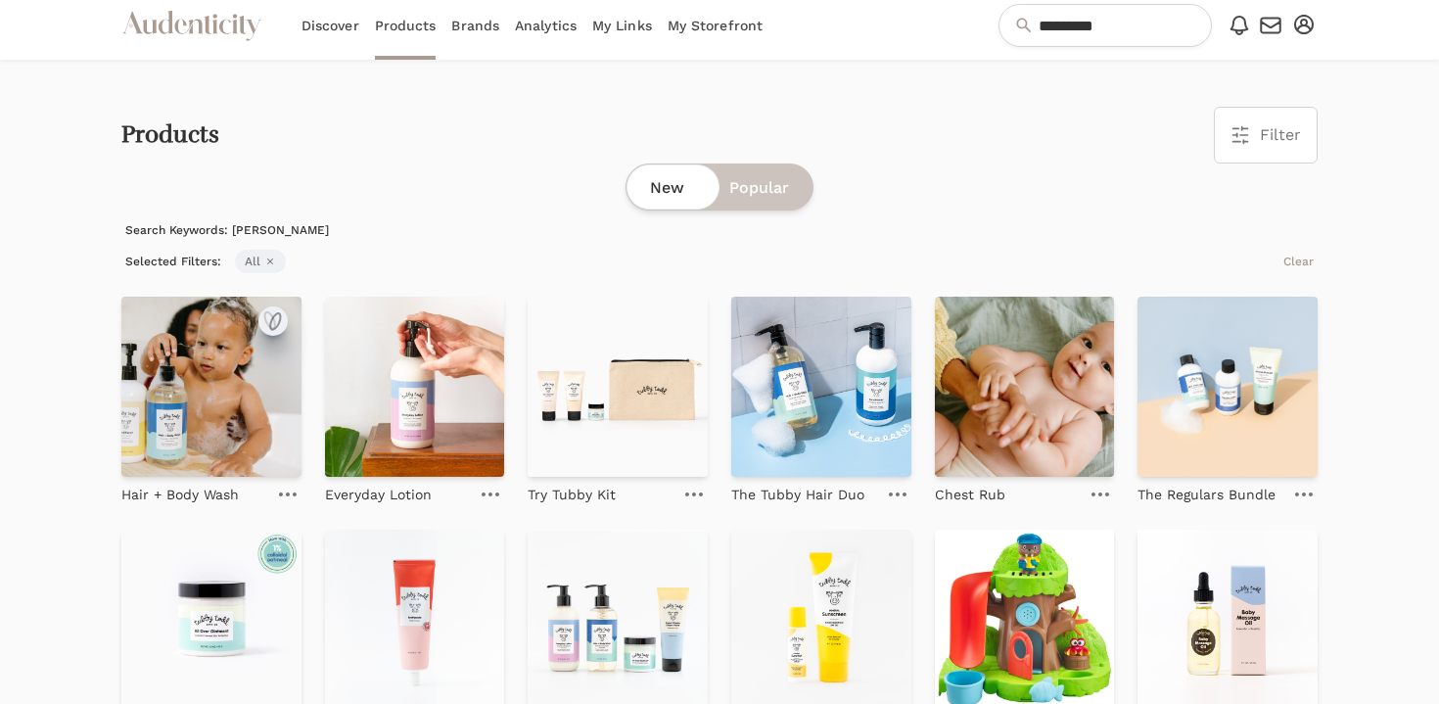
click at [265, 320] on icon "submit" at bounding box center [269, 320] width 10 height 17
click at [475, 324] on icon "submit" at bounding box center [475, 320] width 23 height 23
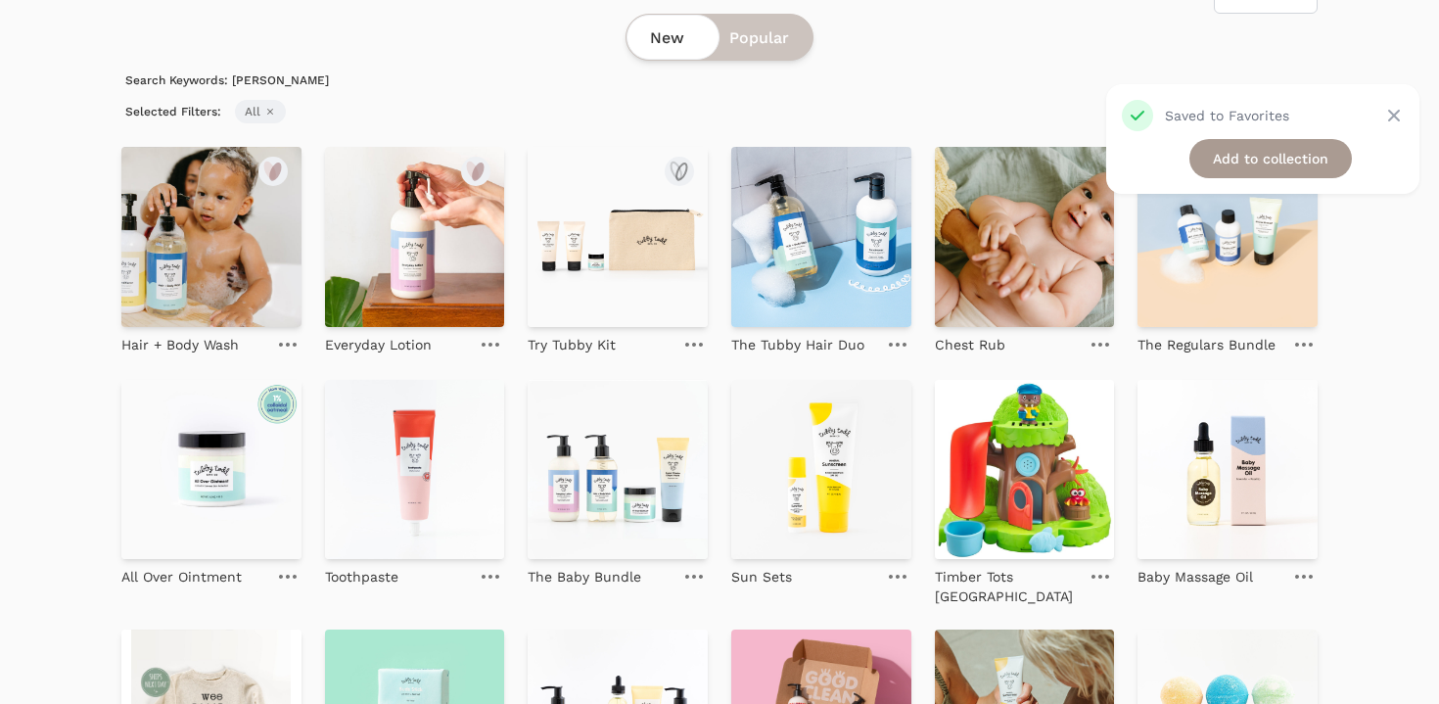
scroll to position [161, 0]
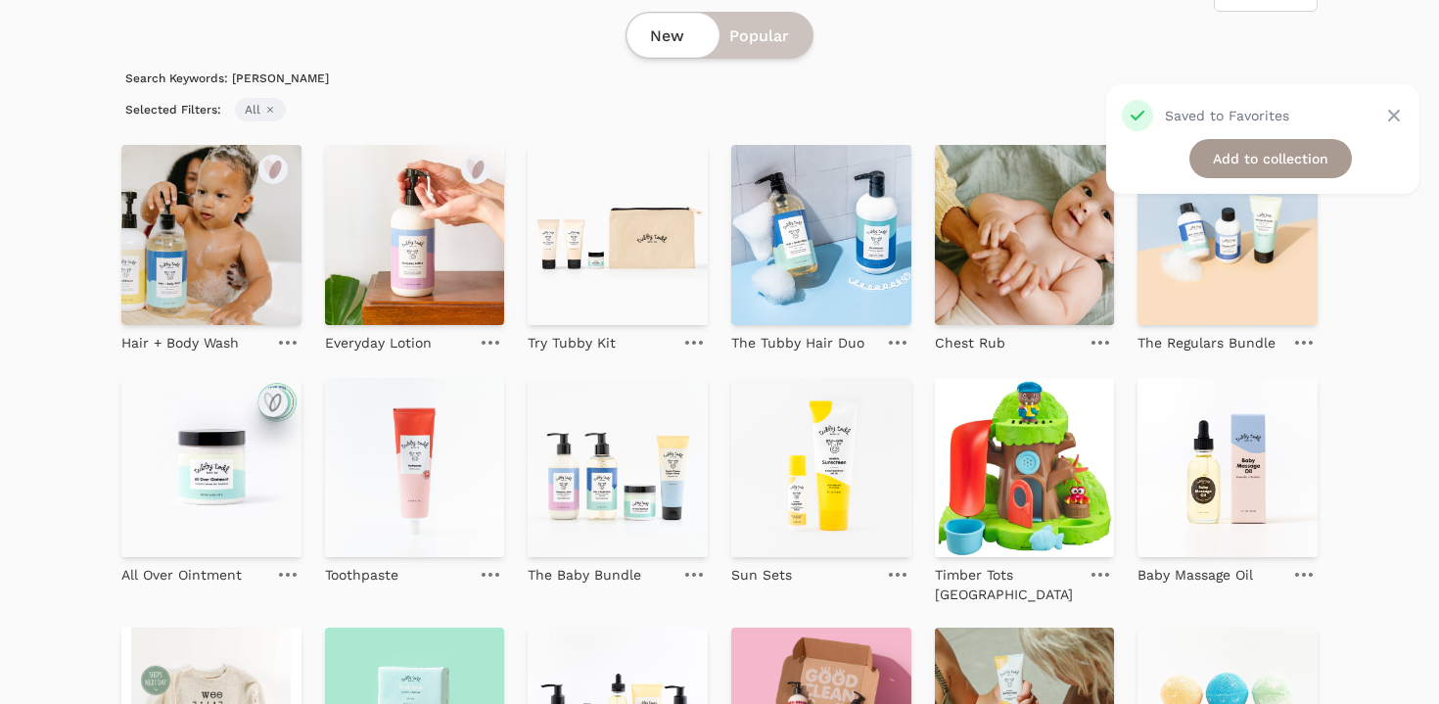
click at [283, 401] on icon "submit" at bounding box center [272, 402] width 23 height 23
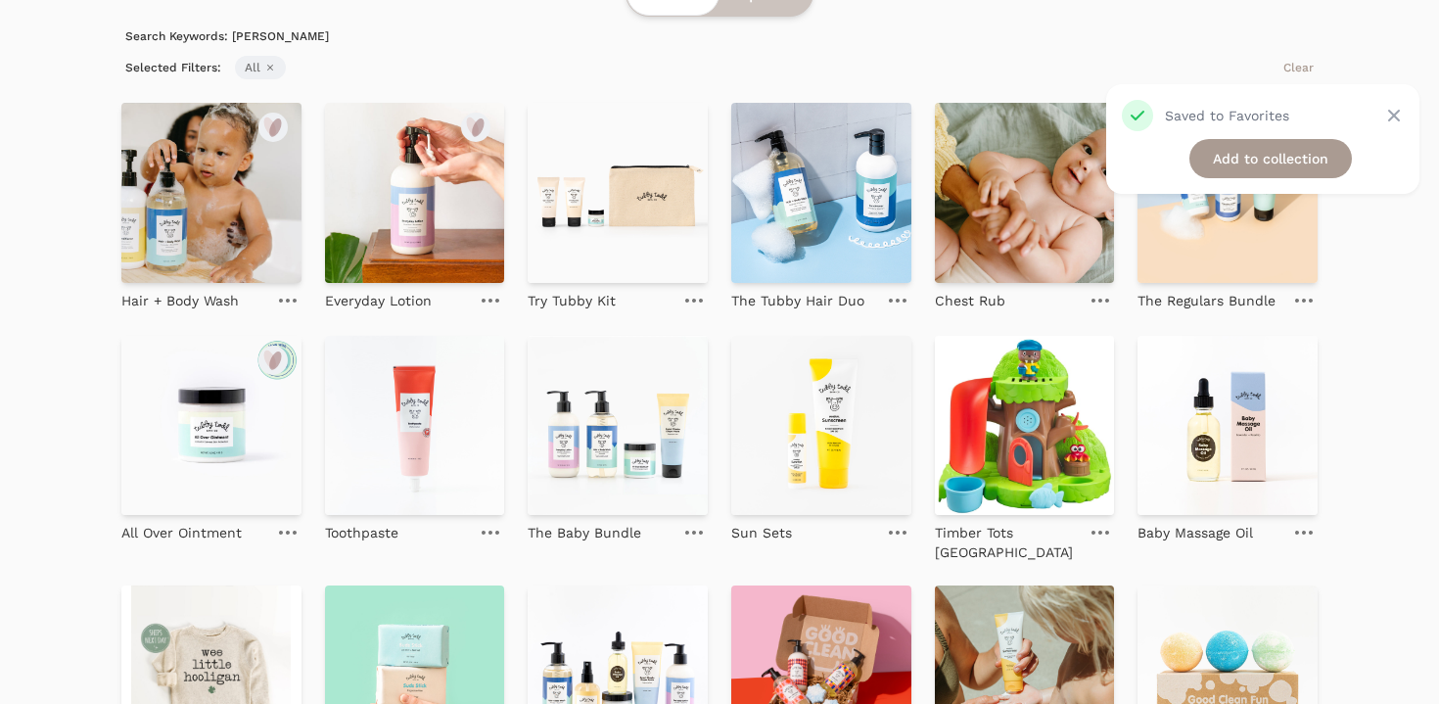
scroll to position [208, 0]
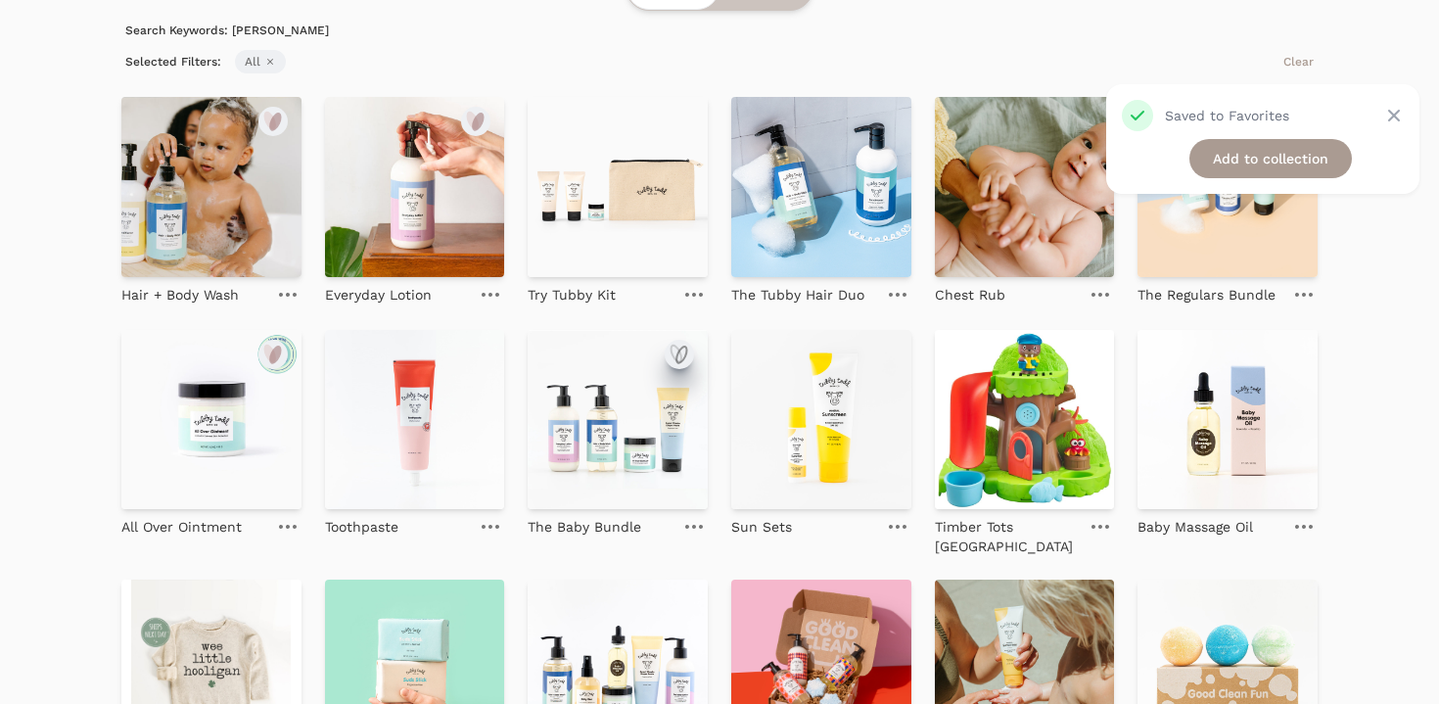
click at [678, 357] on icon "submit" at bounding box center [679, 354] width 23 height 23
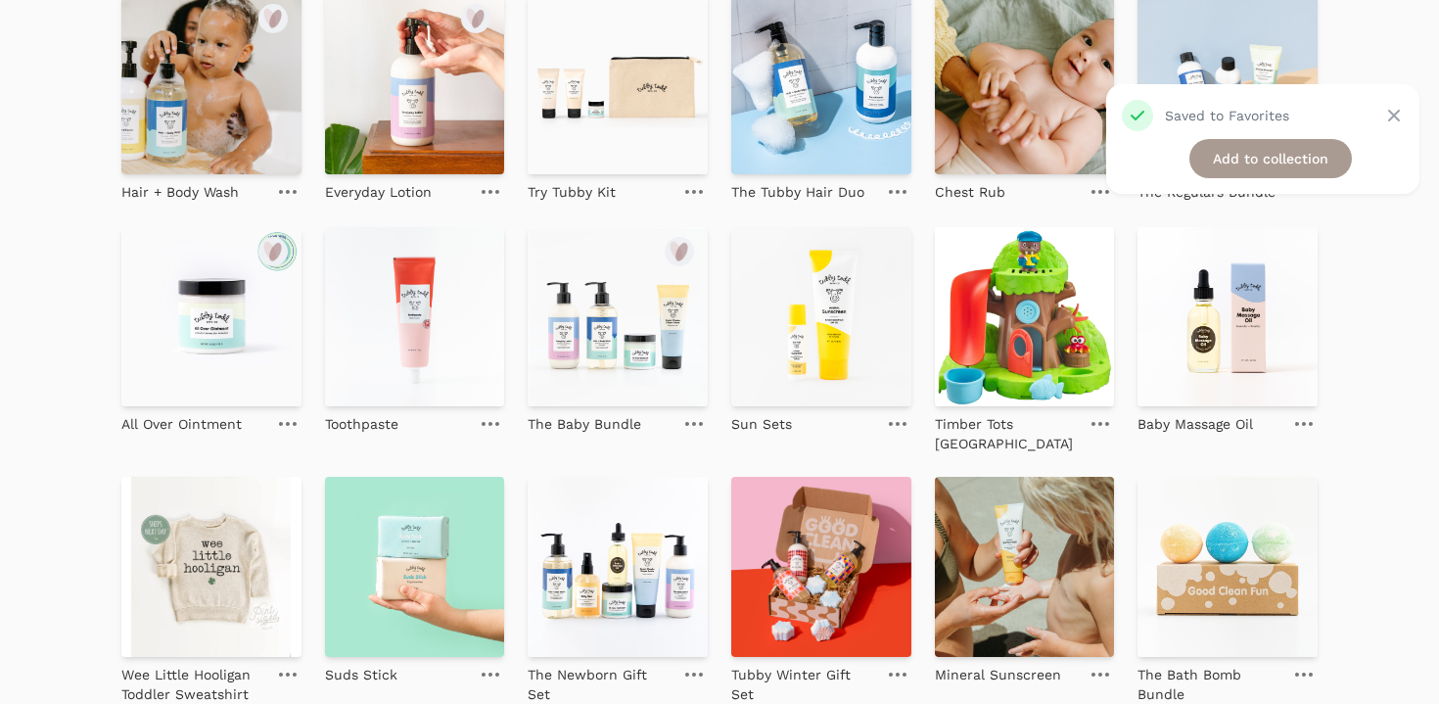
scroll to position [313, 0]
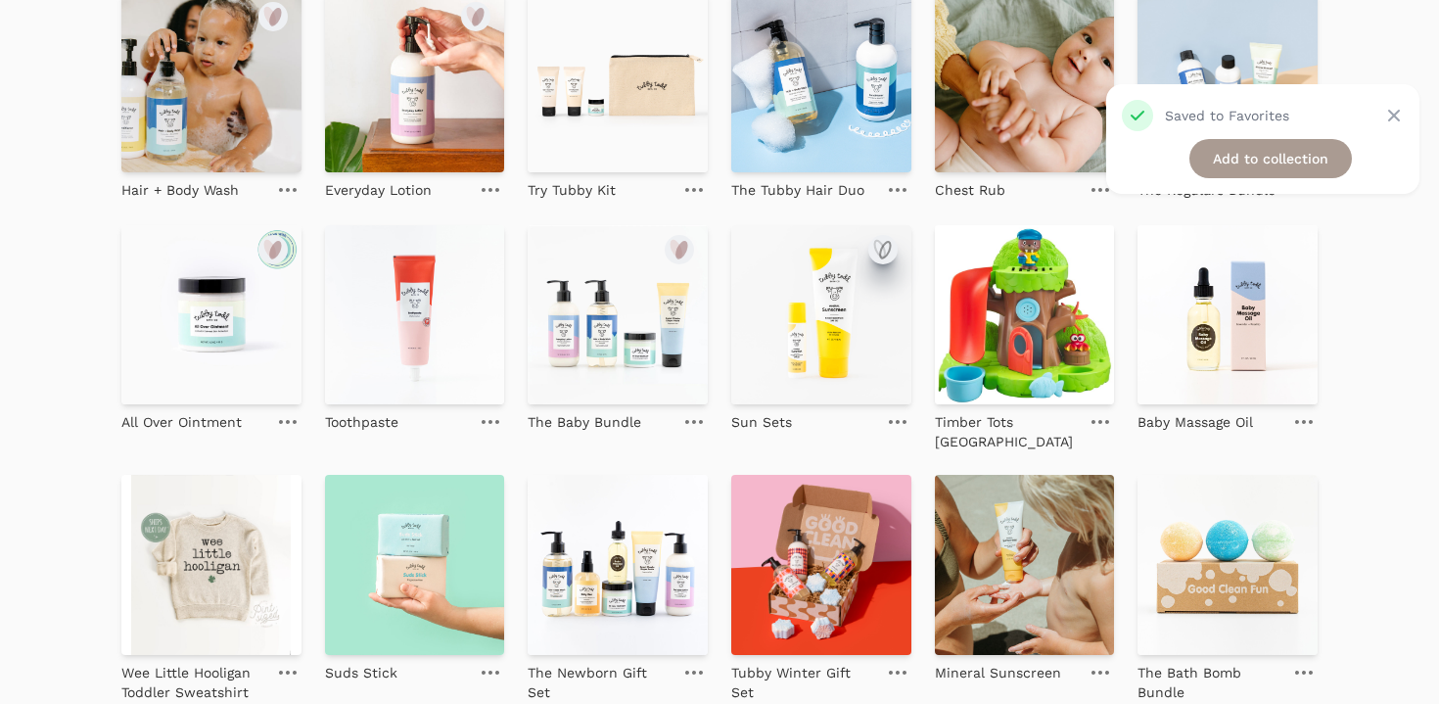
click at [890, 248] on icon "submit" at bounding box center [885, 250] width 10 height 17
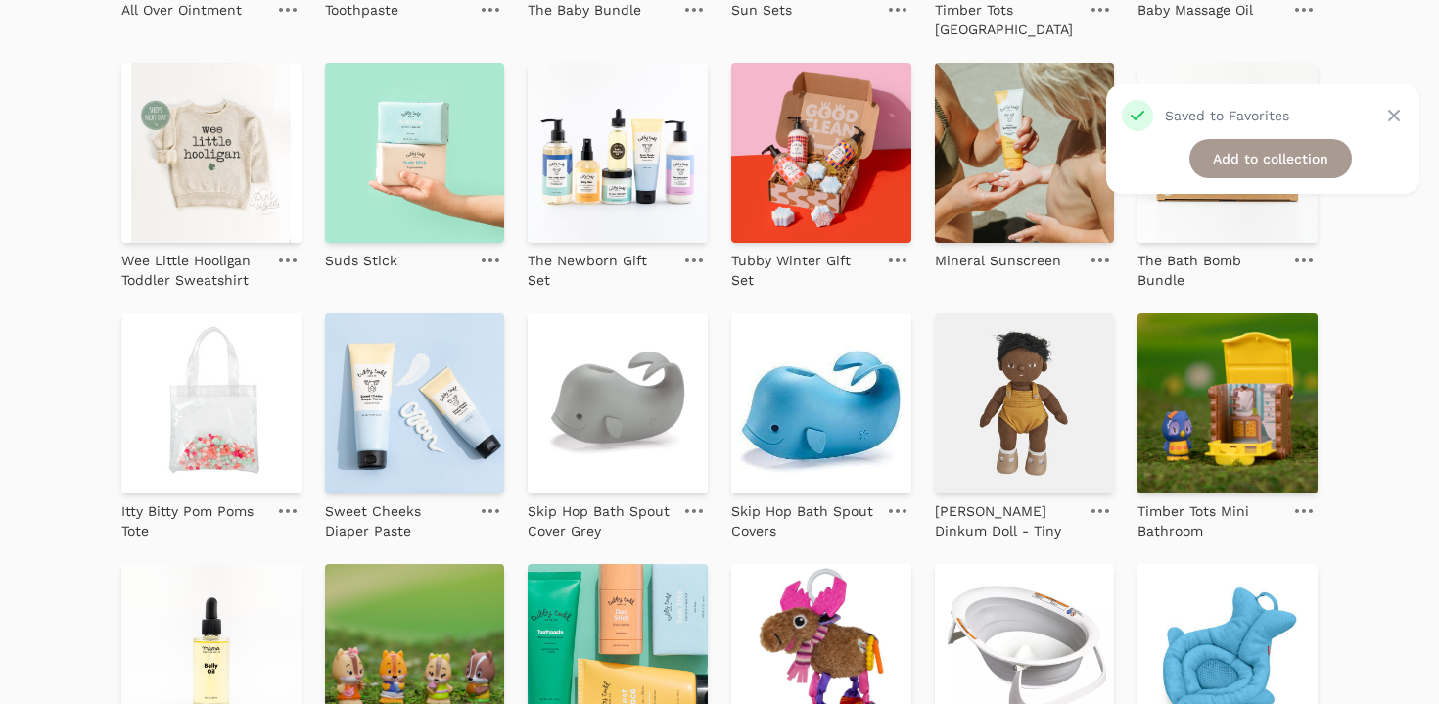
scroll to position [751, 0]
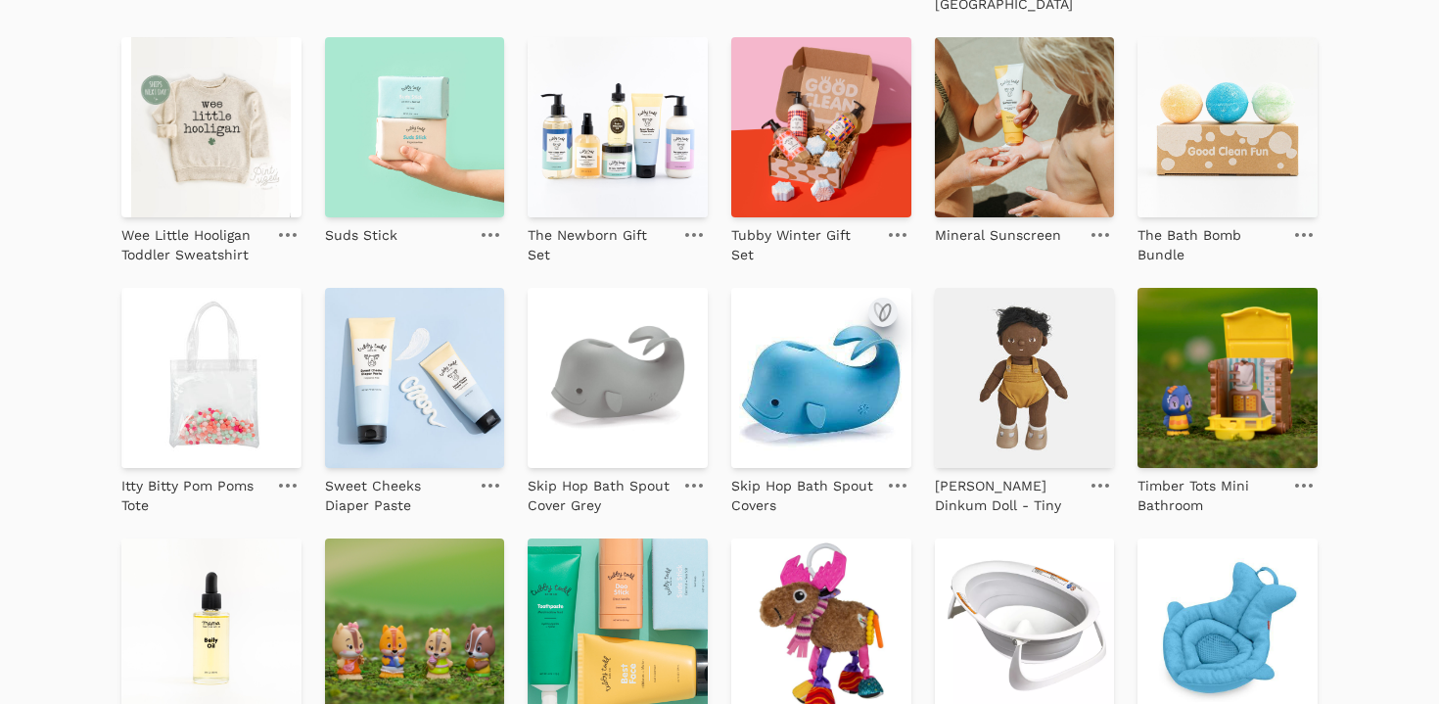
click at [878, 311] on icon "submit" at bounding box center [882, 312] width 23 height 23
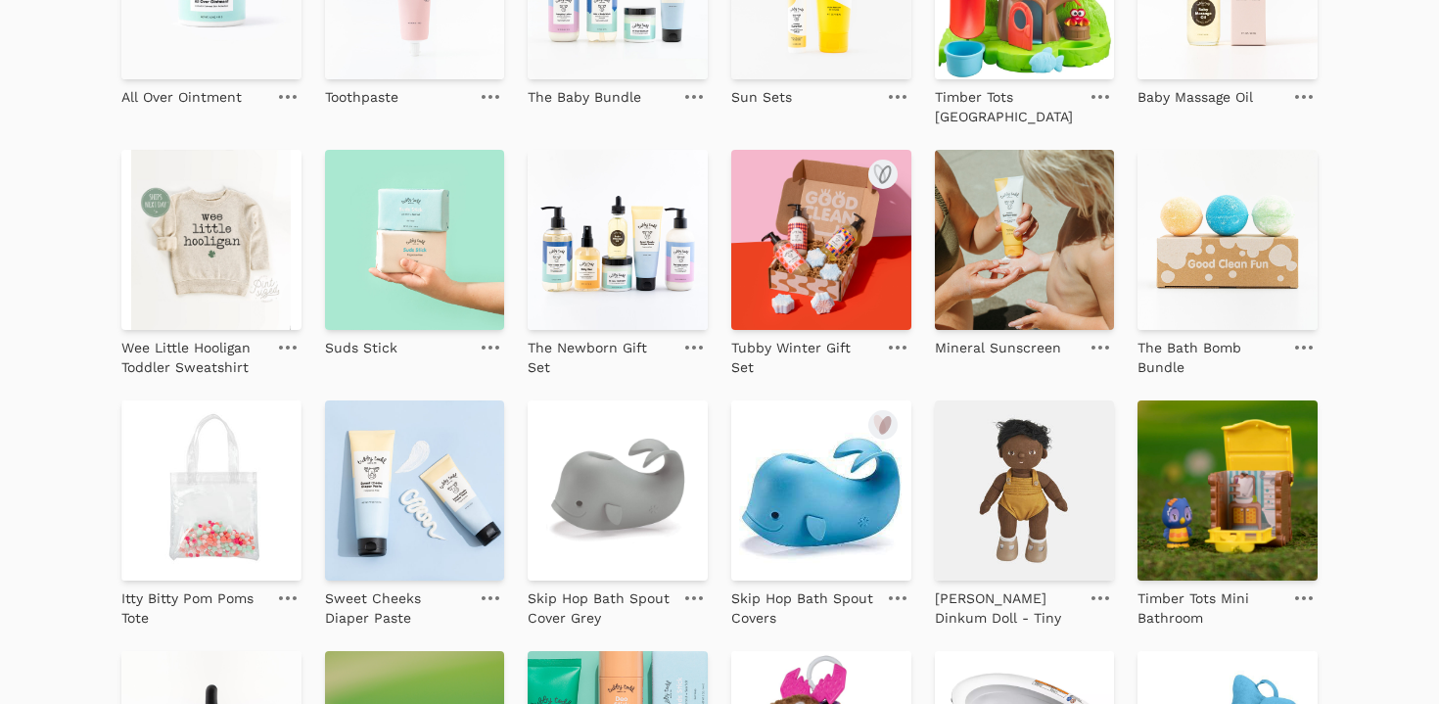
scroll to position [717, 0]
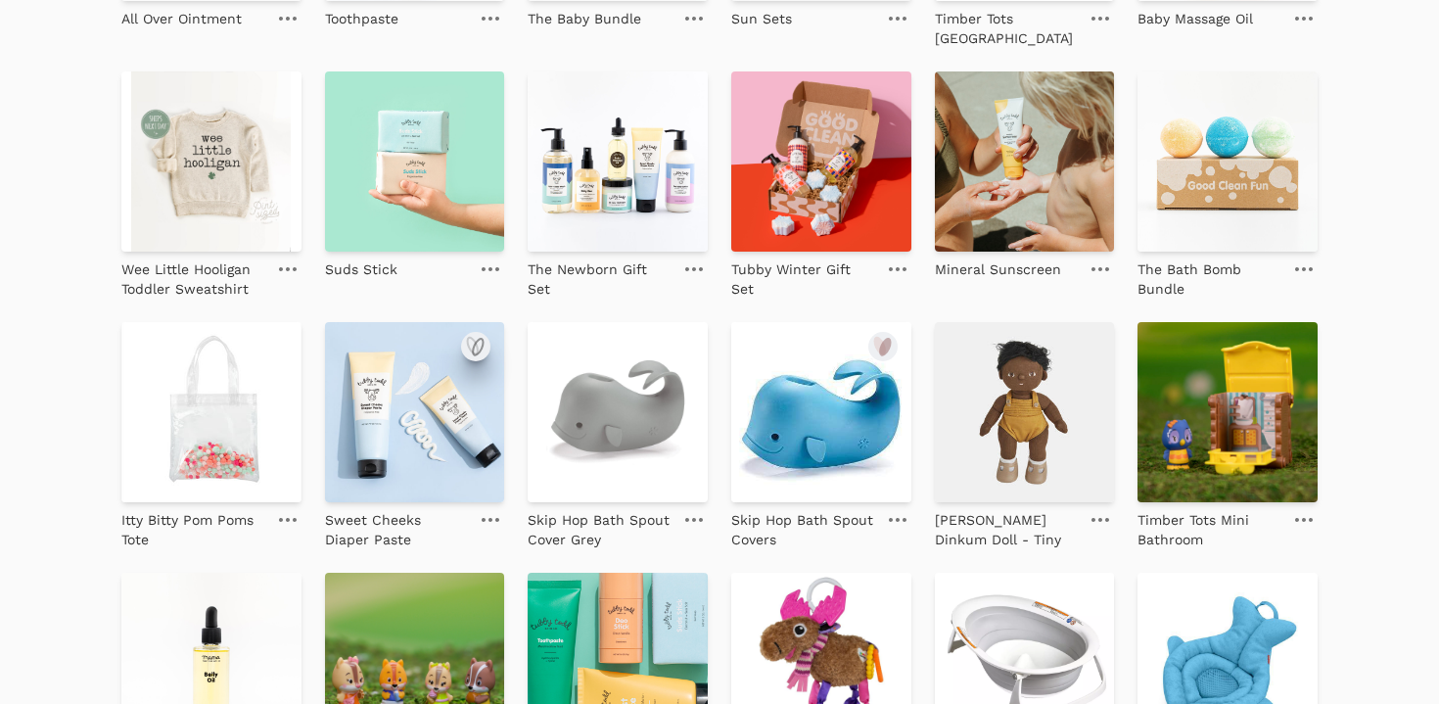
click at [477, 338] on icon "submit" at bounding box center [475, 346] width 23 height 23
